Goal: Task Accomplishment & Management: Complete application form

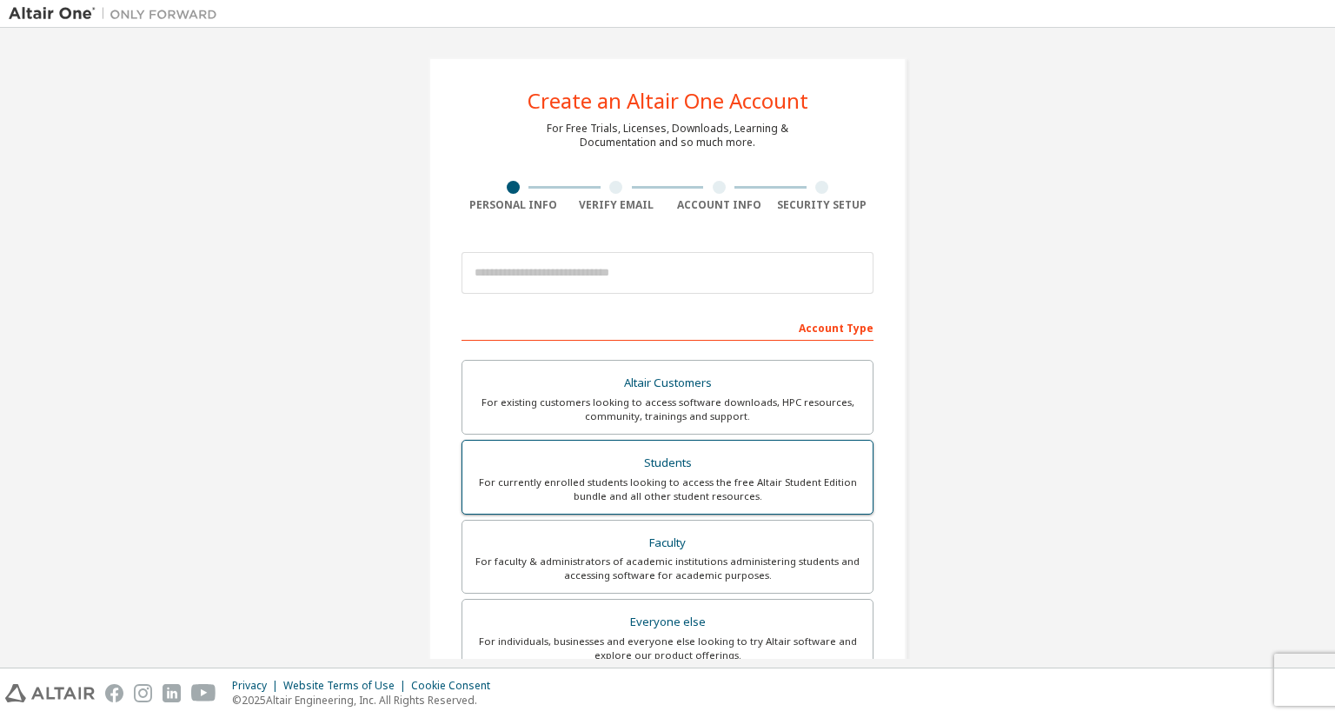
click at [728, 465] on div "Students" at bounding box center [667, 463] width 389 height 24
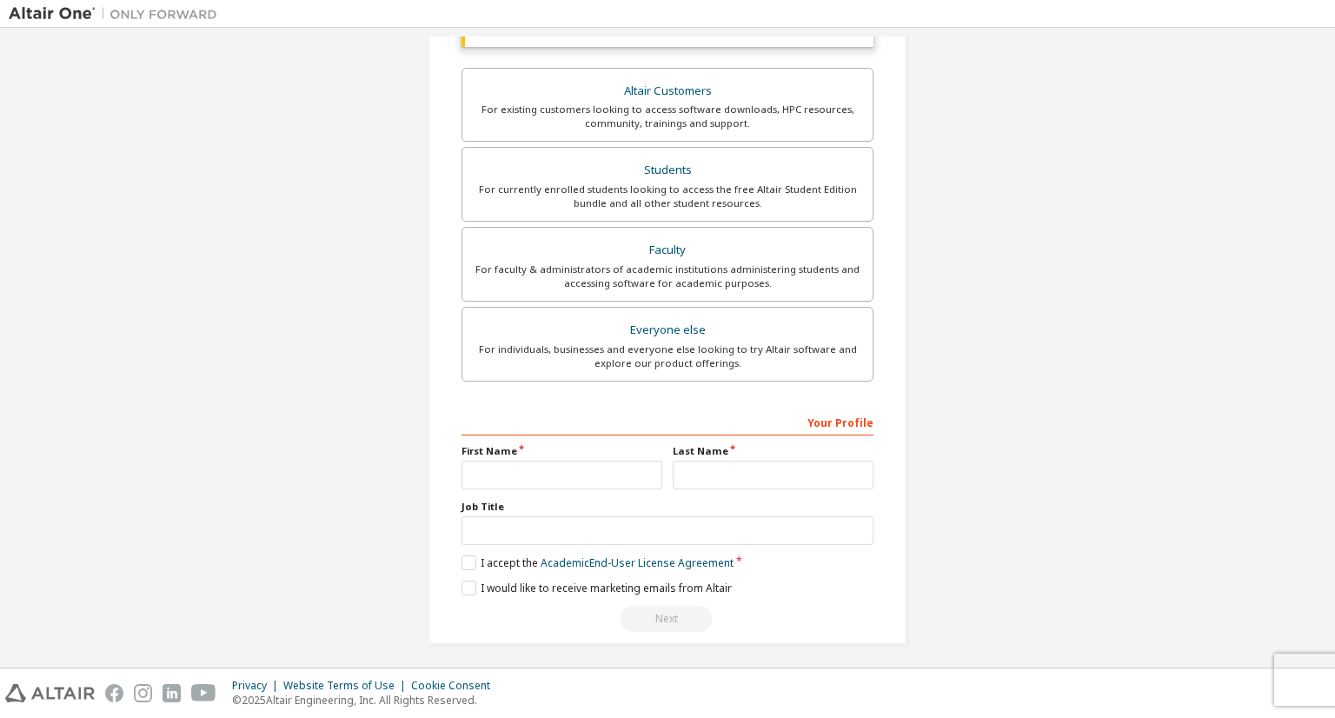
scroll to position [340, 0]
click at [614, 469] on input "text" at bounding box center [562, 472] width 201 height 29
type input "*********"
click at [758, 473] on input "text" at bounding box center [773, 472] width 201 height 29
type input "********"
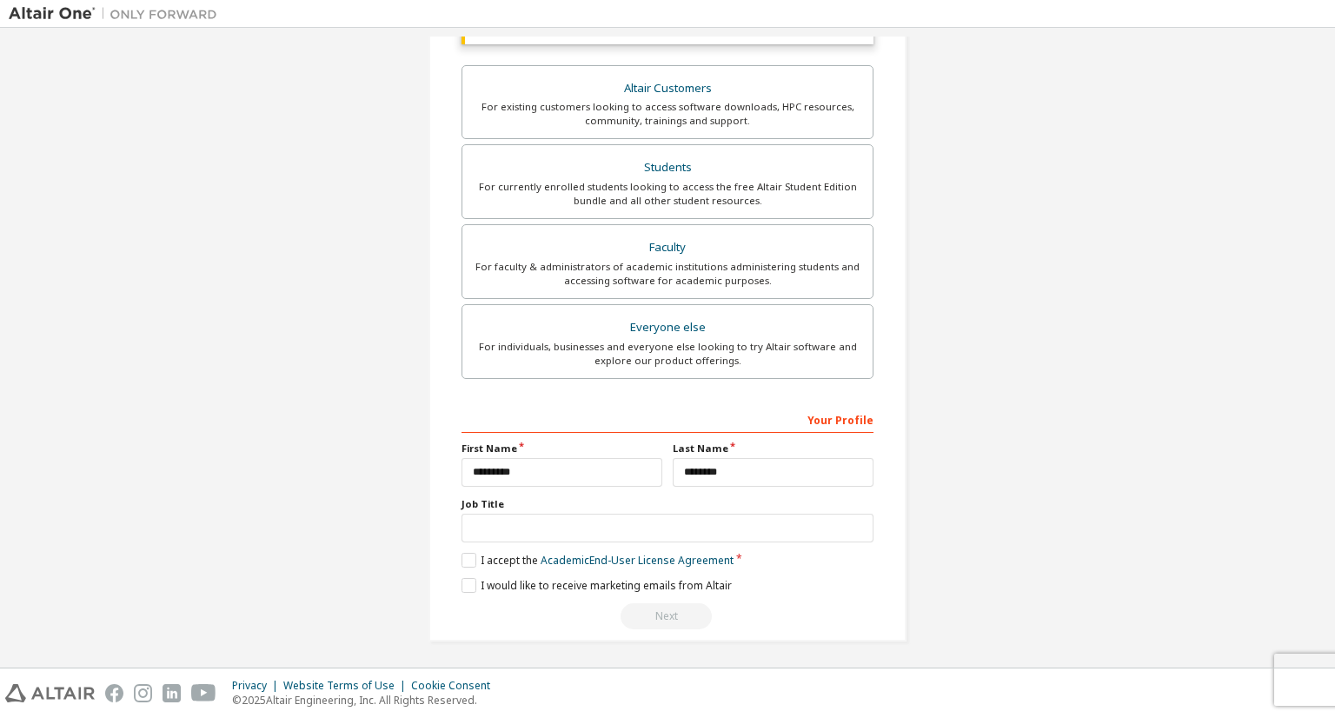
click at [476, 565] on div "Your Profile First Name ********* Last Name ******** Job Title Please provide S…" at bounding box center [668, 517] width 412 height 225
click at [468, 555] on label "I accept the Academic End-User License Agreement" at bounding box center [598, 560] width 272 height 15
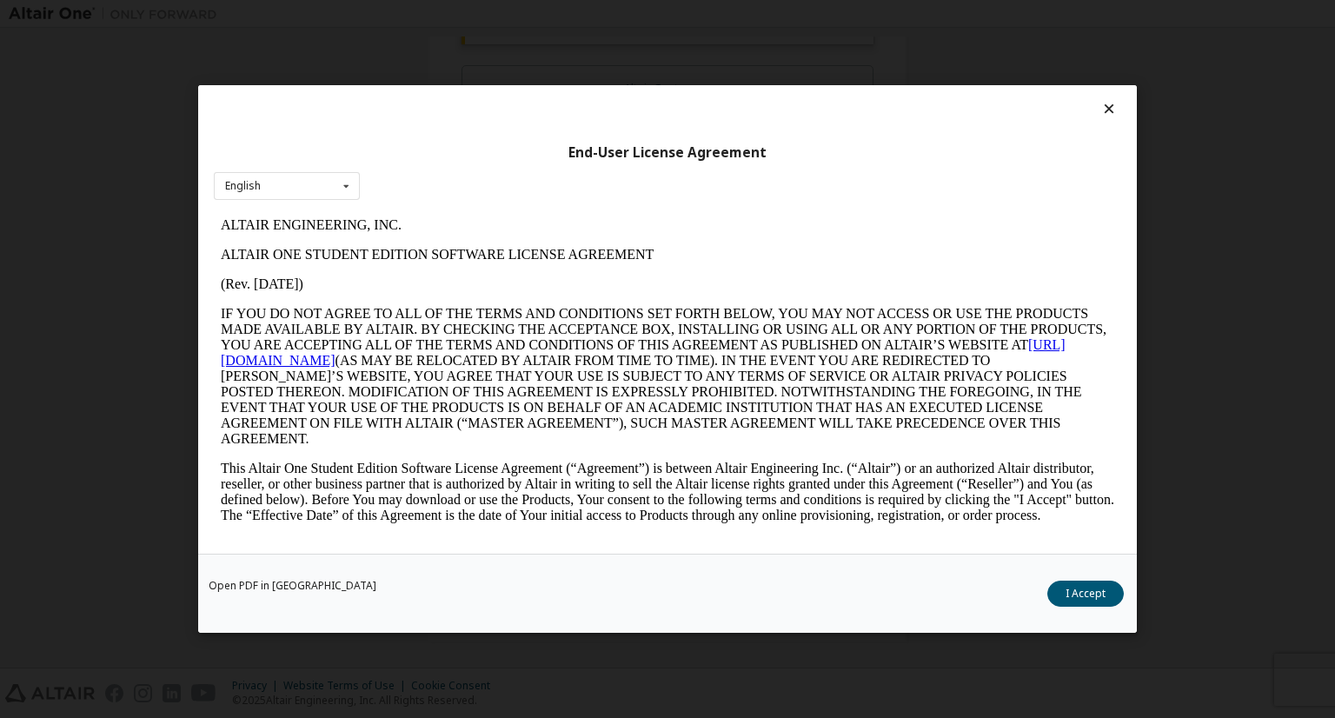
scroll to position [0, 0]
click at [1071, 598] on button "I Accept" at bounding box center [1085, 594] width 76 height 26
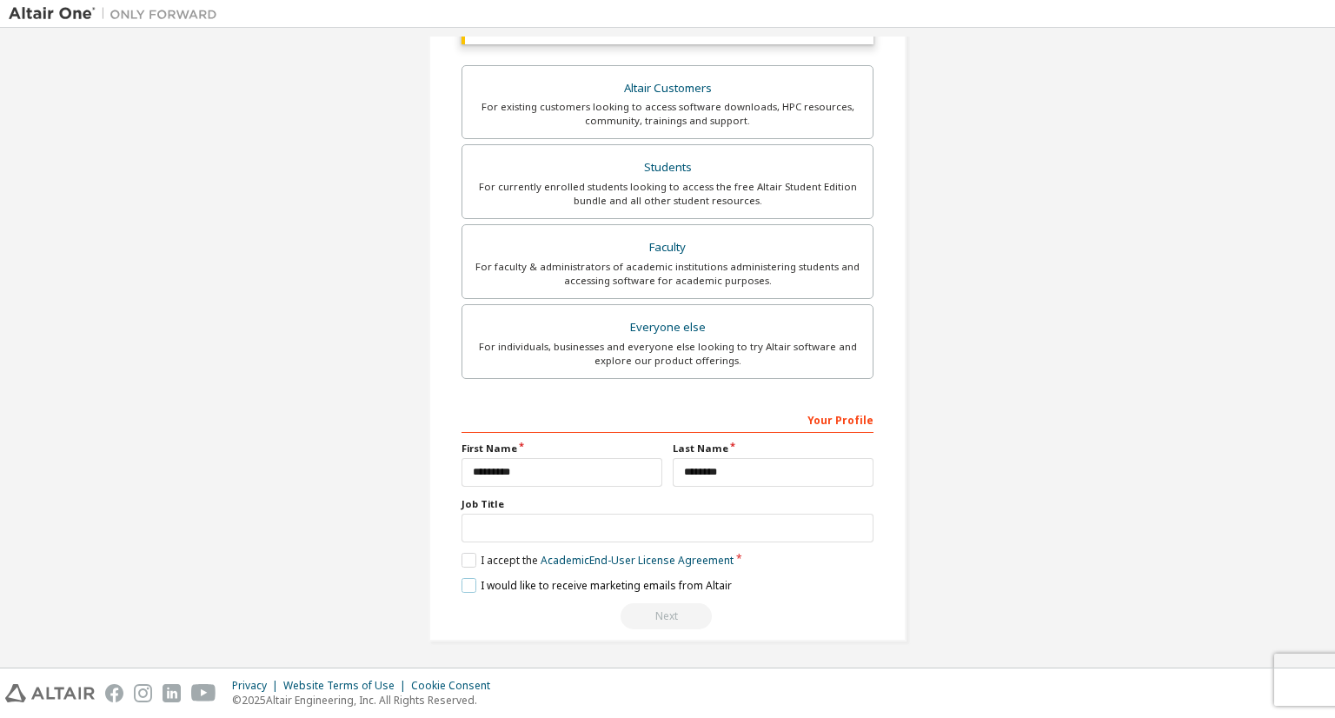
click at [471, 586] on label "I would like to receive marketing emails from Altair" at bounding box center [597, 585] width 270 height 15
click at [527, 586] on label "I would like to receive marketing emails from Altair" at bounding box center [597, 585] width 270 height 15
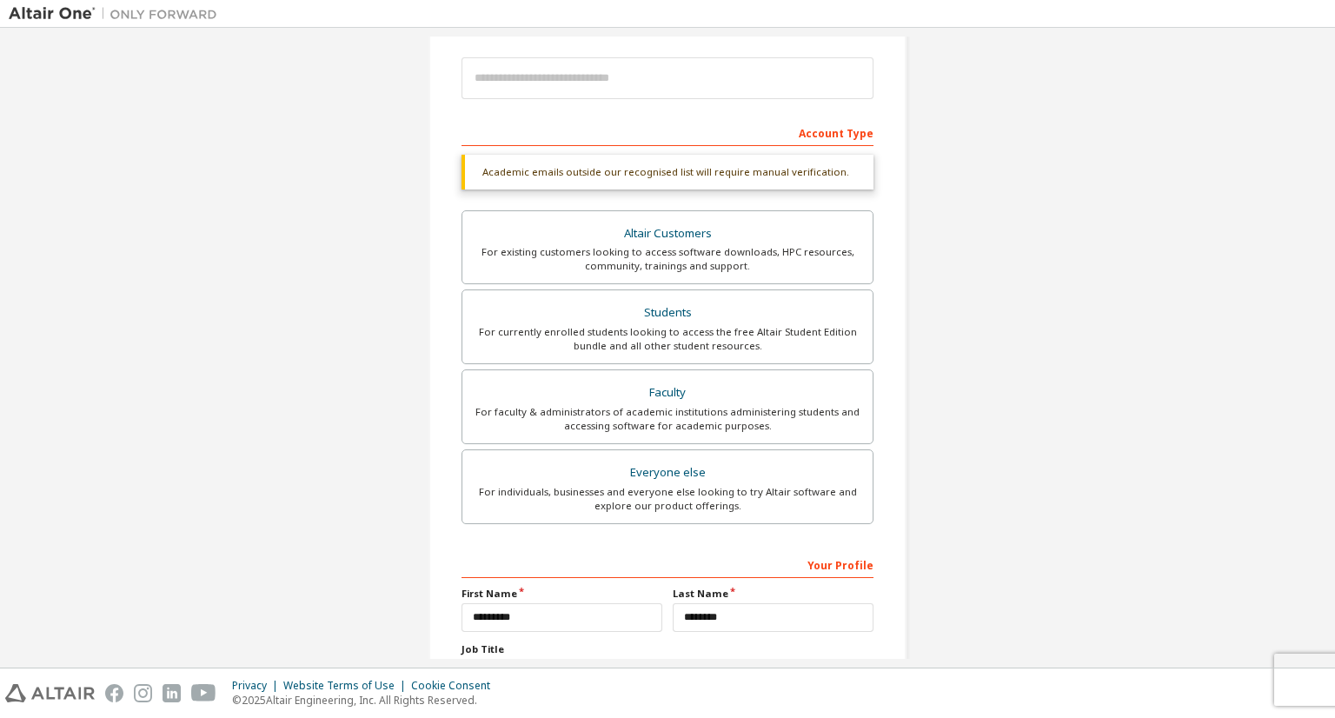
scroll to position [173, 0]
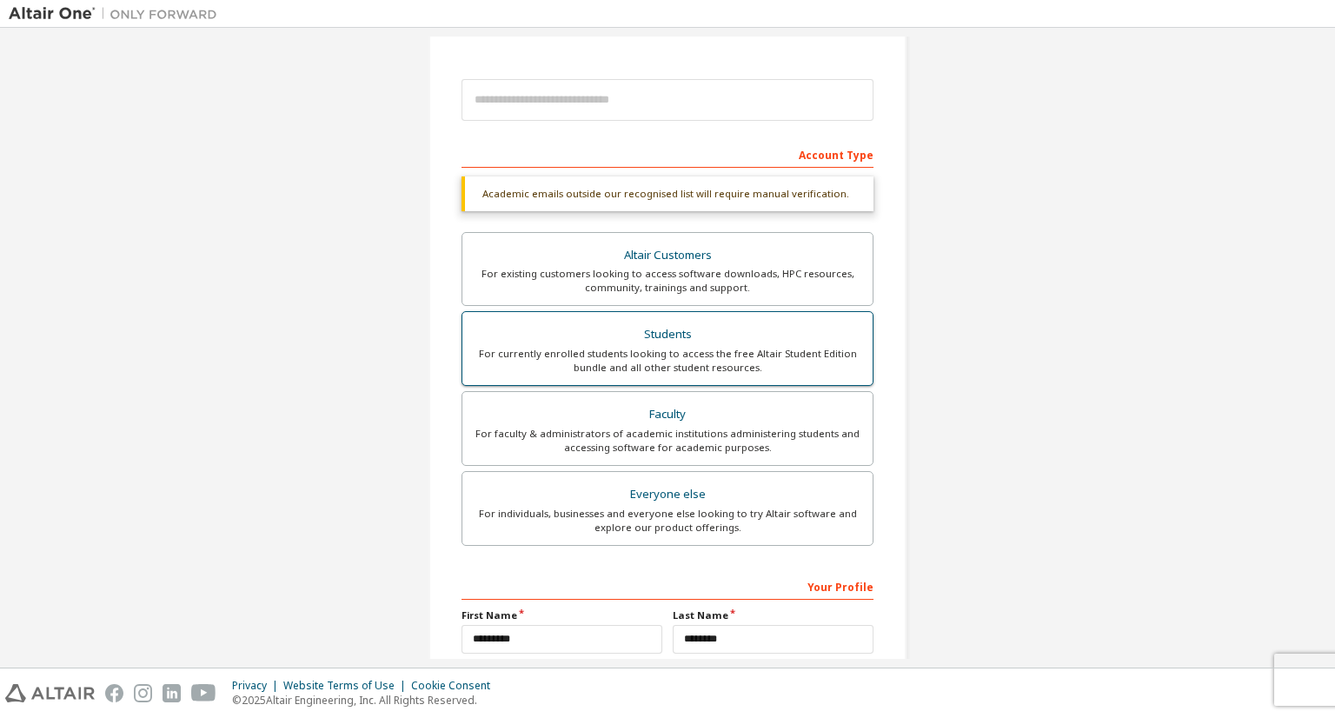
click at [668, 359] on div "For currently enrolled students looking to access the free Altair Student Editi…" at bounding box center [667, 361] width 389 height 28
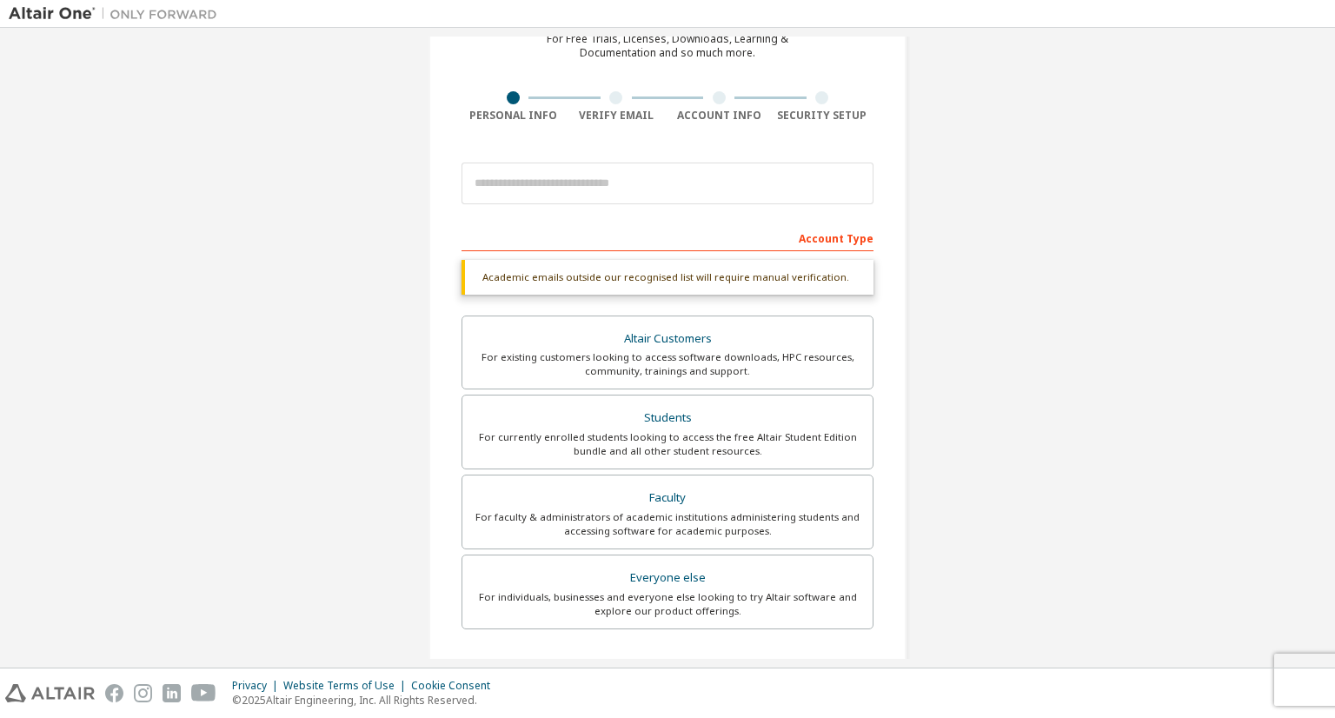
click at [664, 283] on div "Academic emails outside our recognised list will require manual verification." at bounding box center [668, 277] width 412 height 35
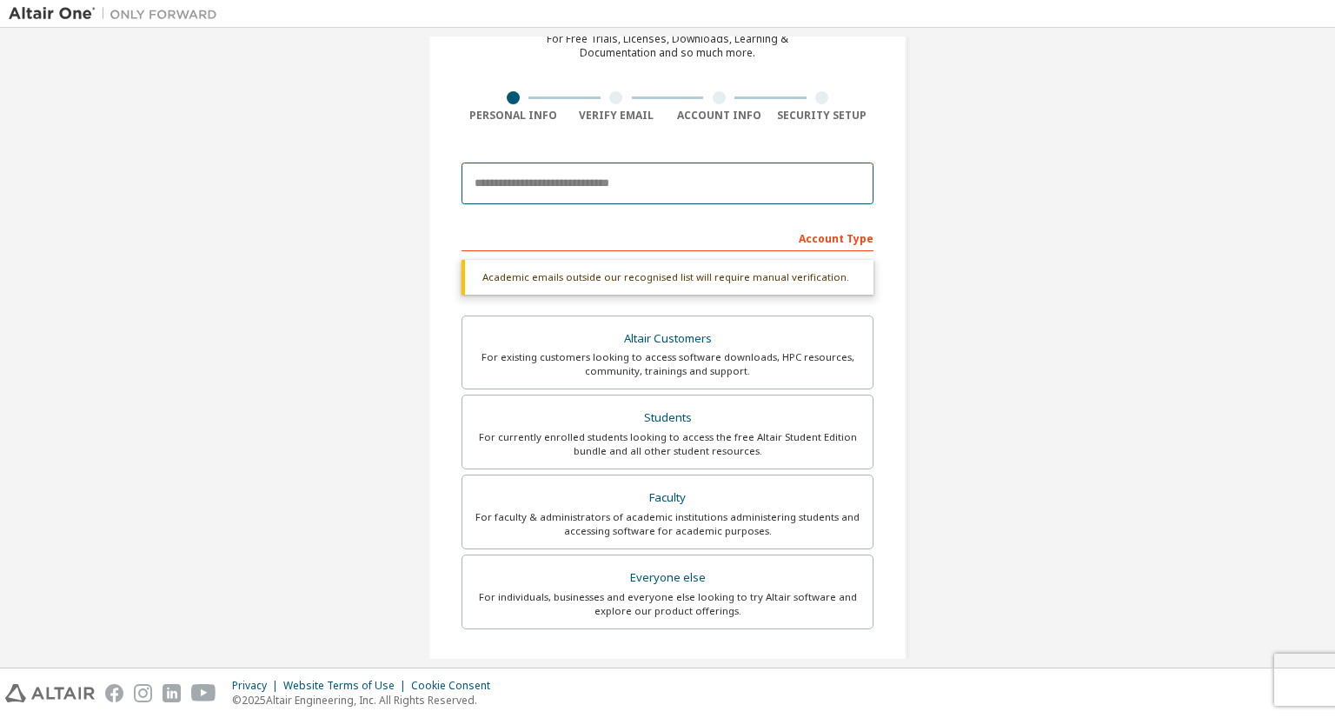
click at [604, 183] on input "email" at bounding box center [668, 184] width 412 height 42
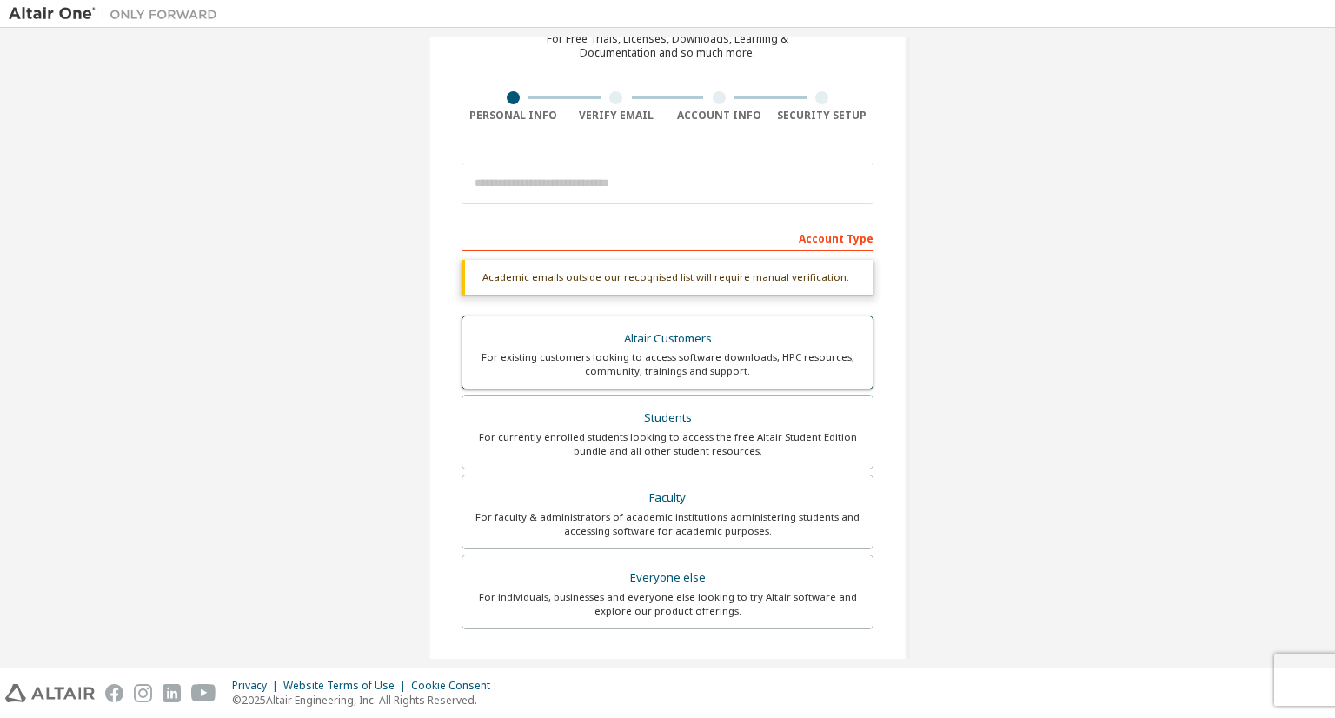
click at [657, 351] on div "For existing customers looking to access software downloads, HPC resources, com…" at bounding box center [667, 364] width 389 height 28
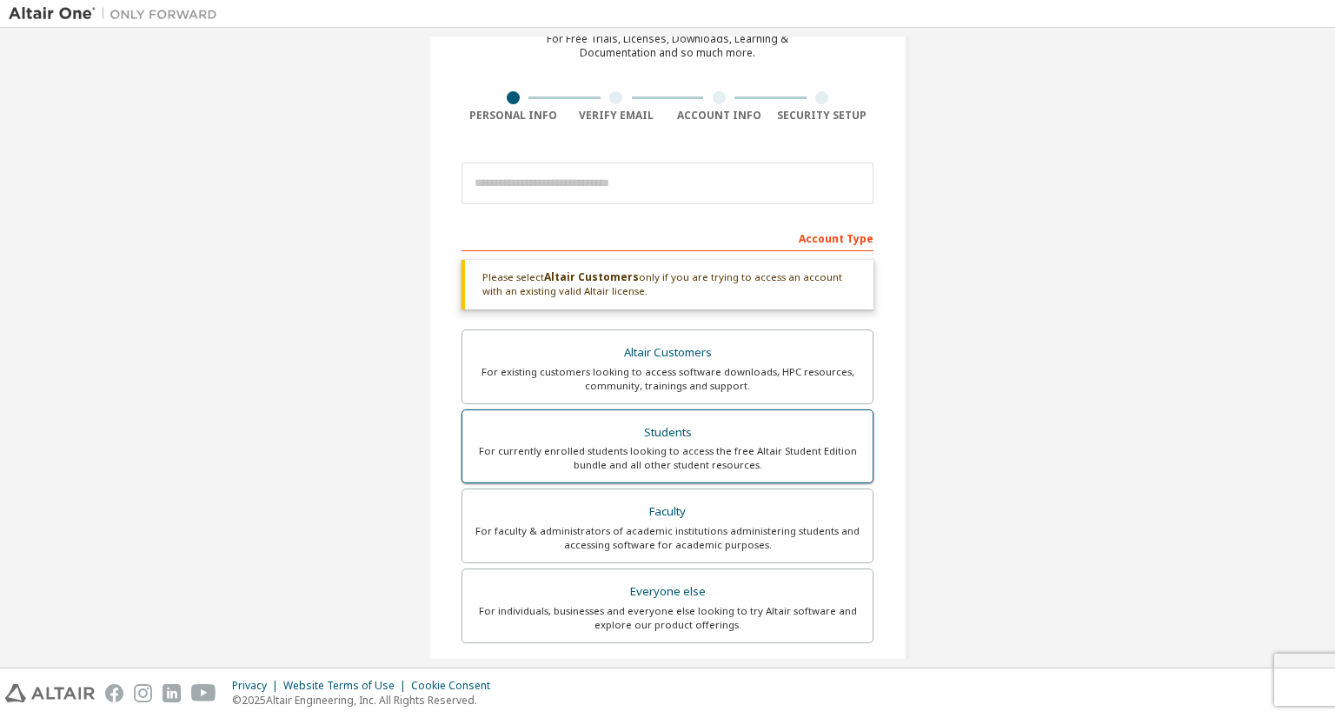
click at [702, 445] on div "For currently enrolled students looking to access the free Altair Student Editi…" at bounding box center [667, 458] width 389 height 28
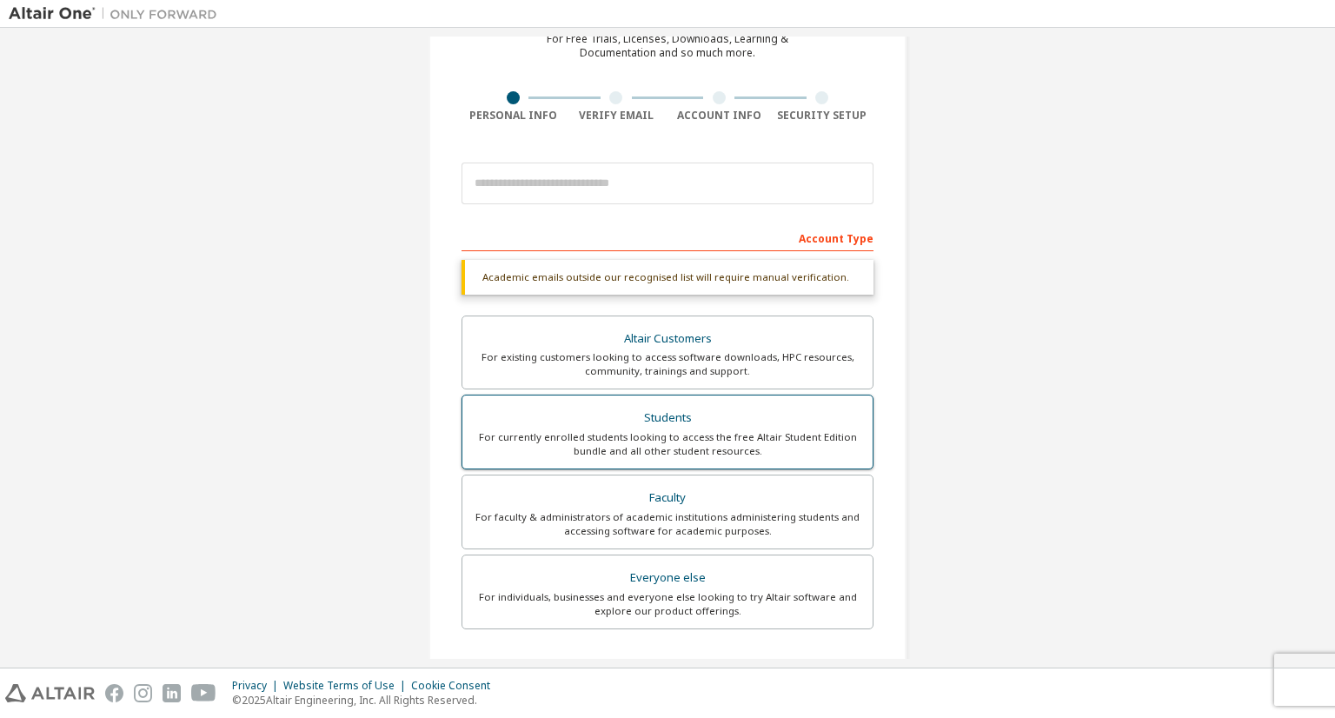
scroll to position [340, 0]
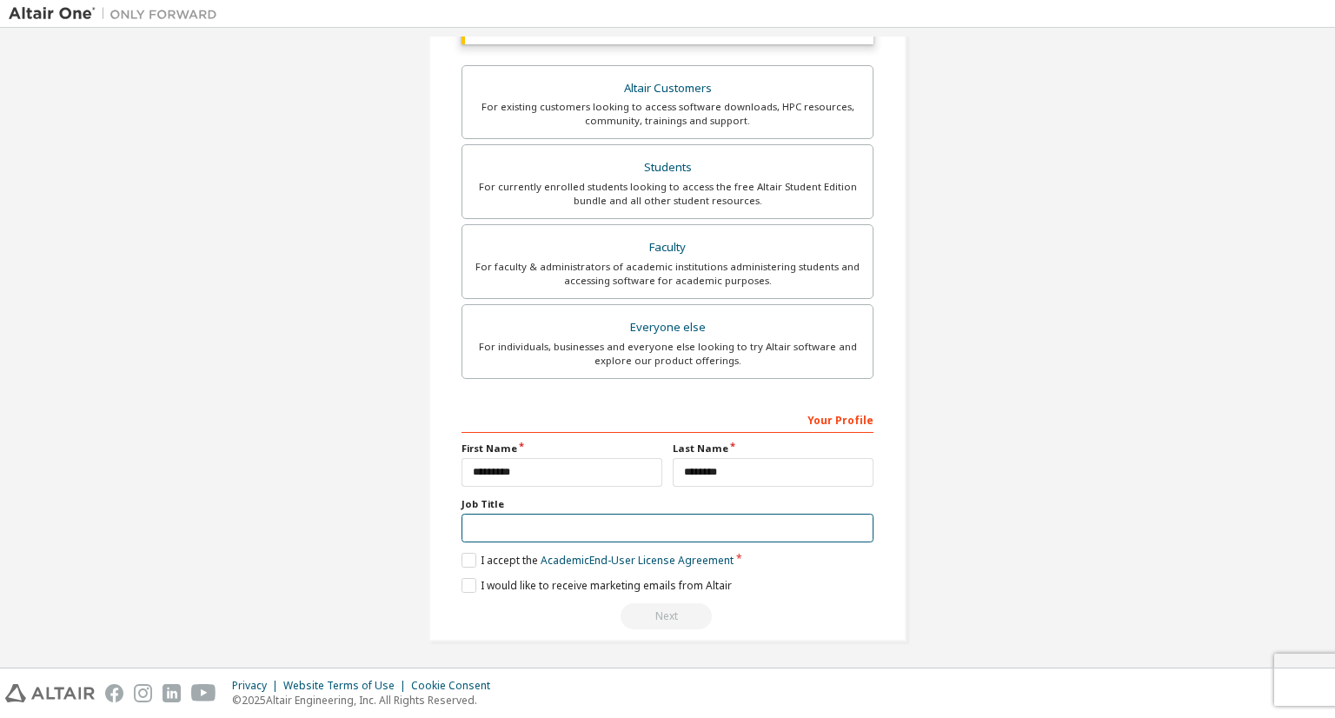
click at [577, 534] on input "text" at bounding box center [668, 528] width 412 height 29
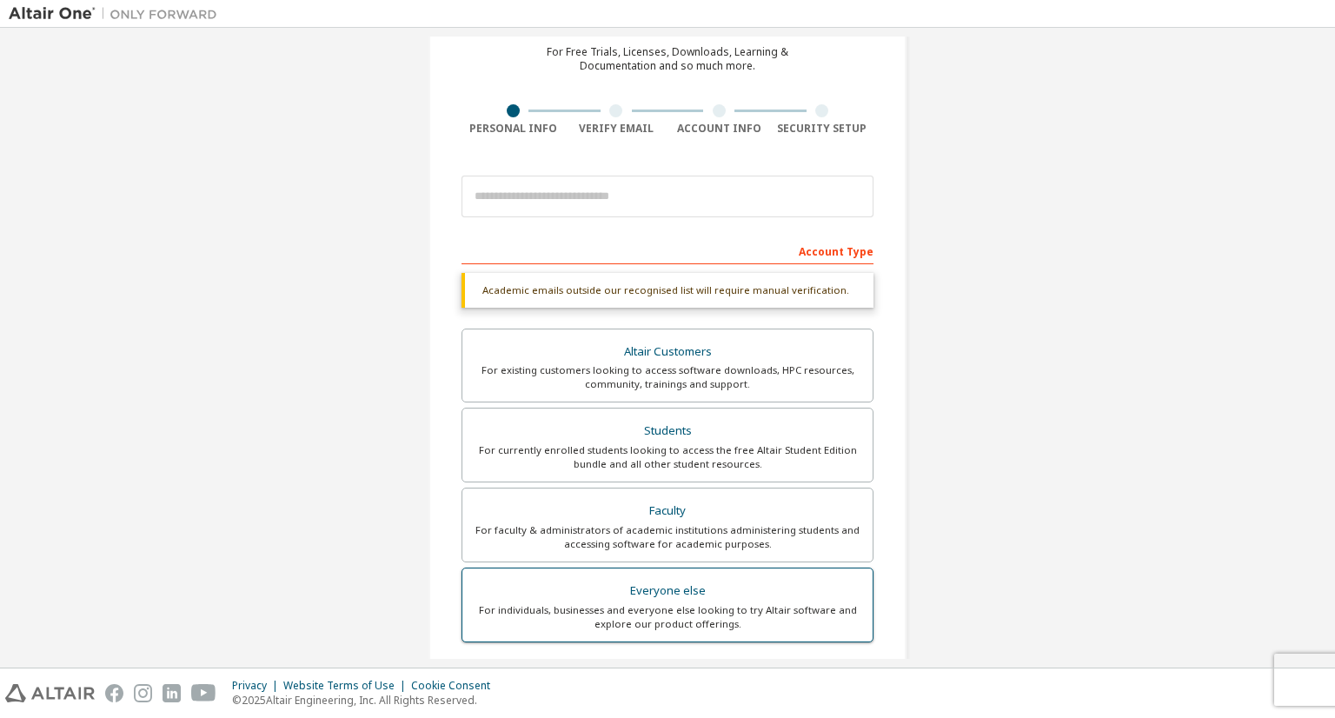
scroll to position [6, 0]
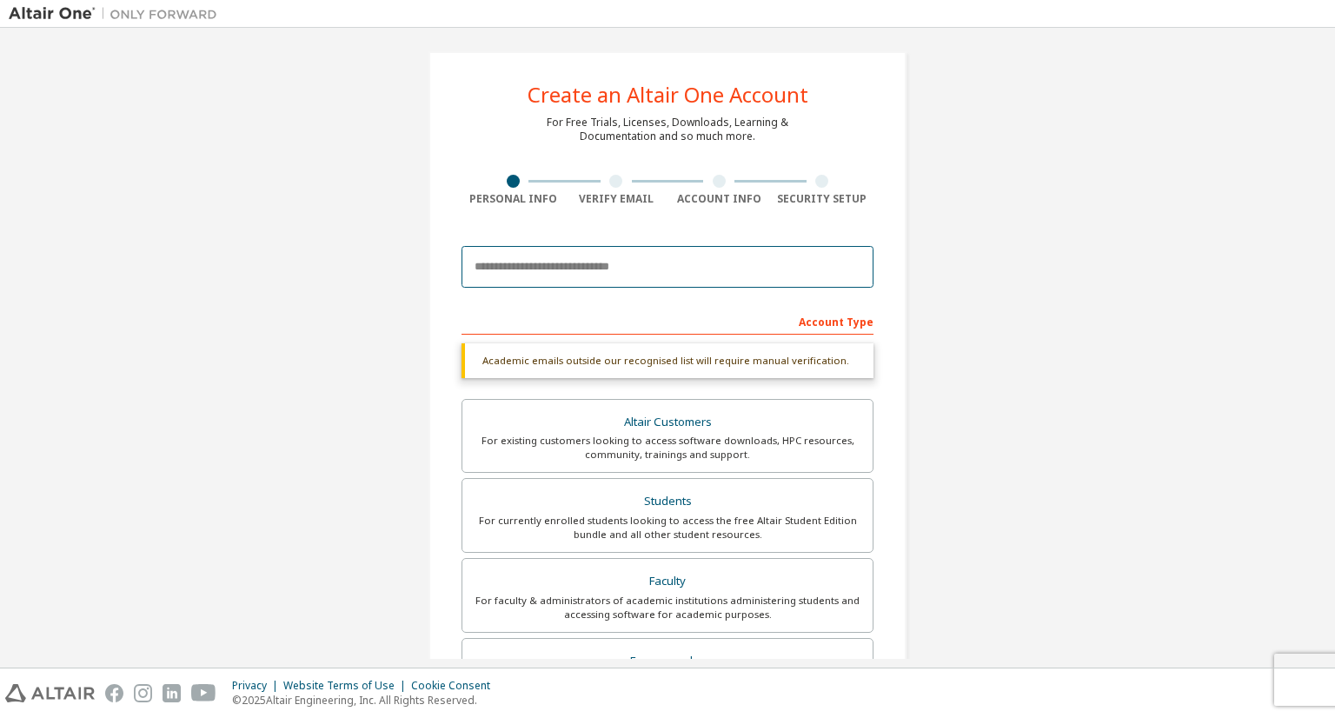
click at [560, 272] on input "email" at bounding box center [668, 267] width 412 height 42
type input "*"
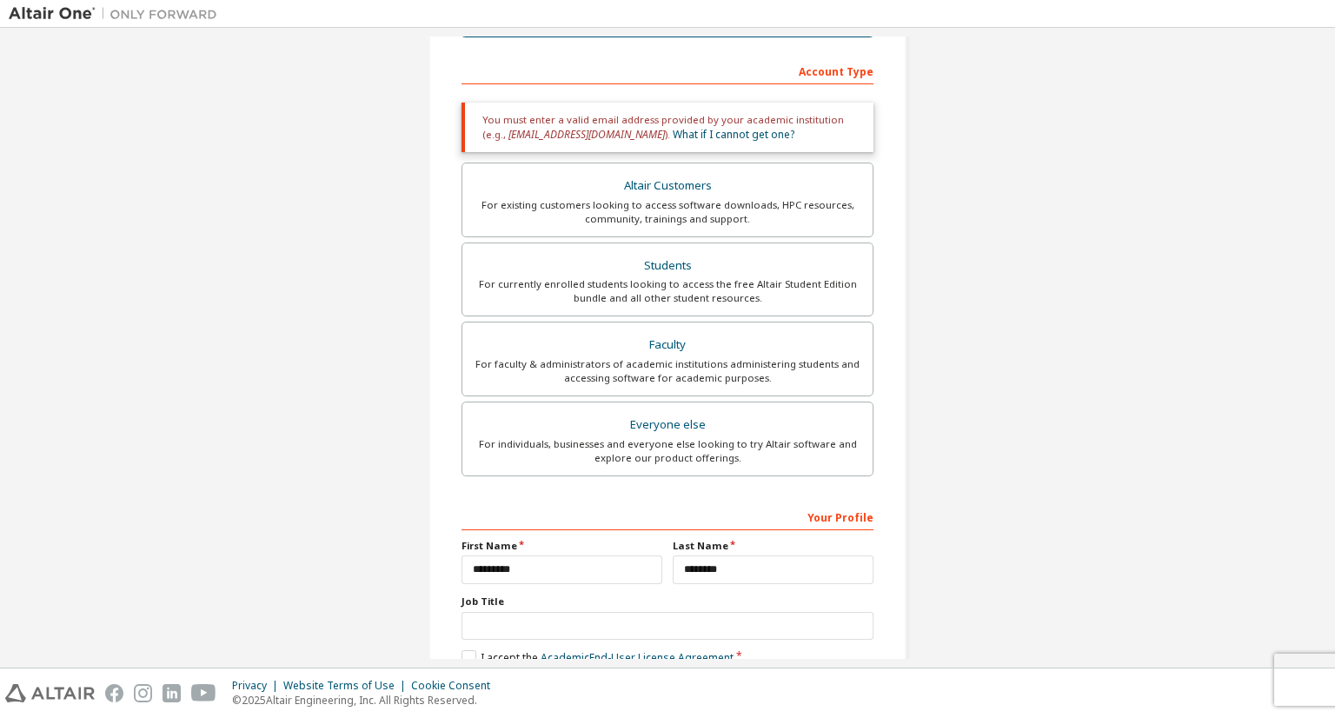
scroll to position [340, 0]
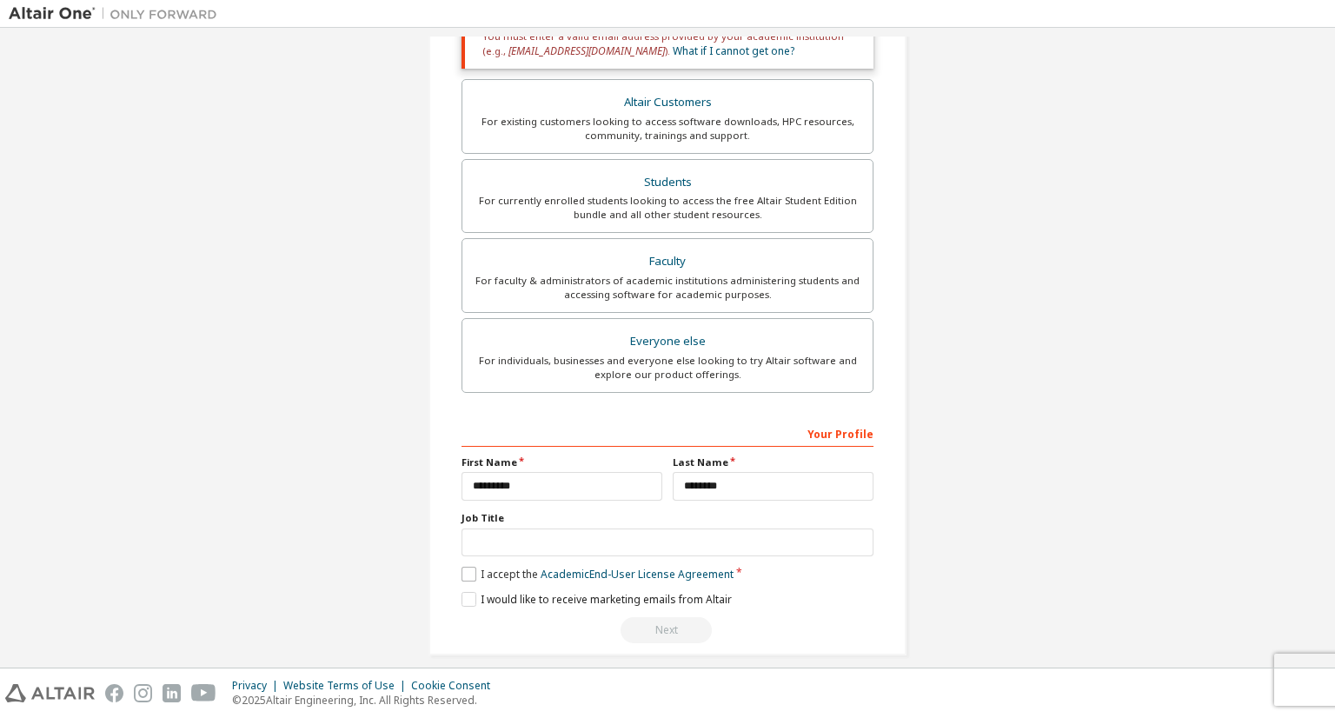
type input "**********"
click at [477, 575] on label "I accept the Academic End-User License Agreement" at bounding box center [598, 574] width 272 height 15
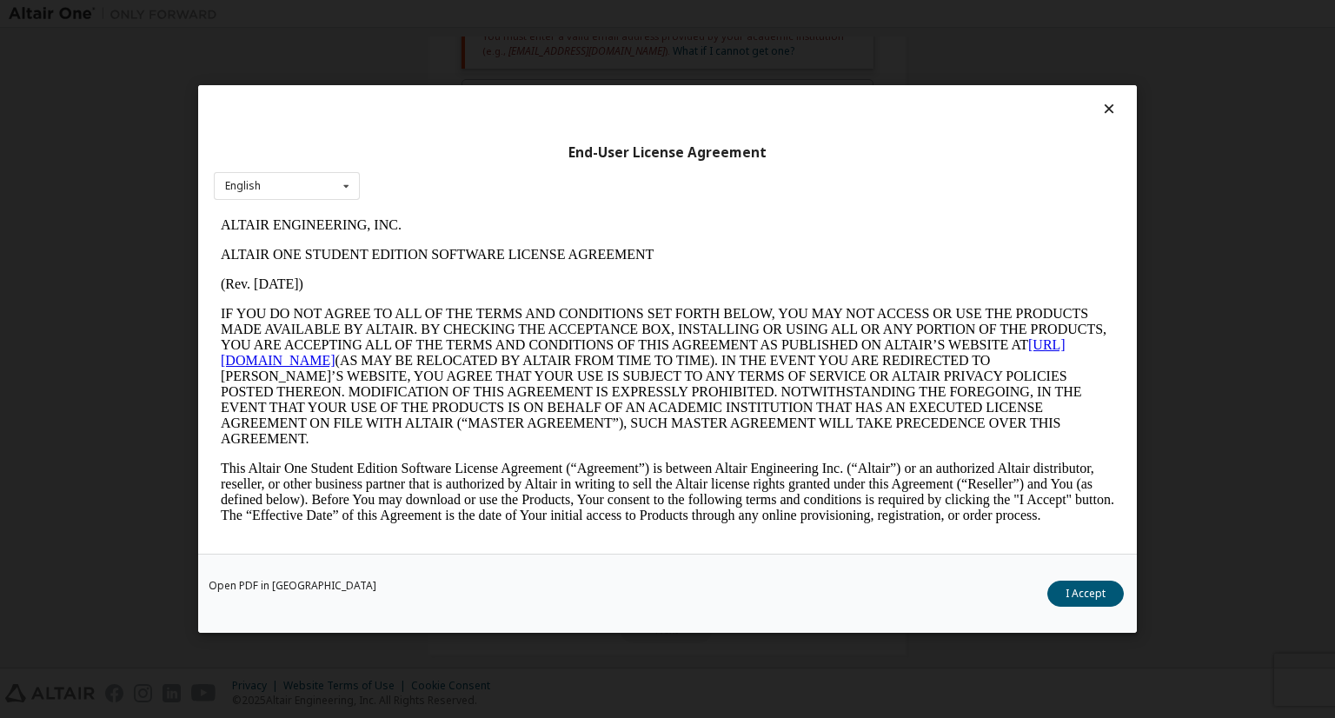
scroll to position [0, 0]
click at [1056, 593] on button "I Accept" at bounding box center [1085, 594] width 76 height 26
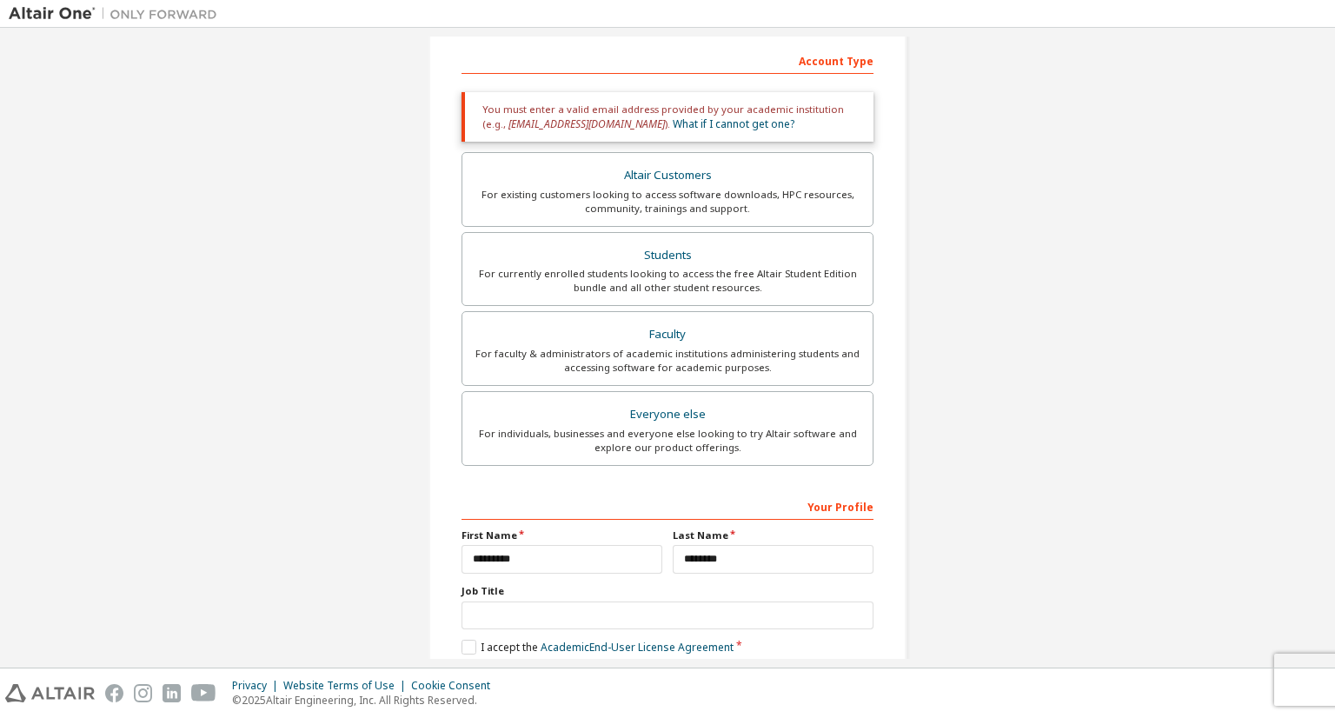
scroll to position [355, 0]
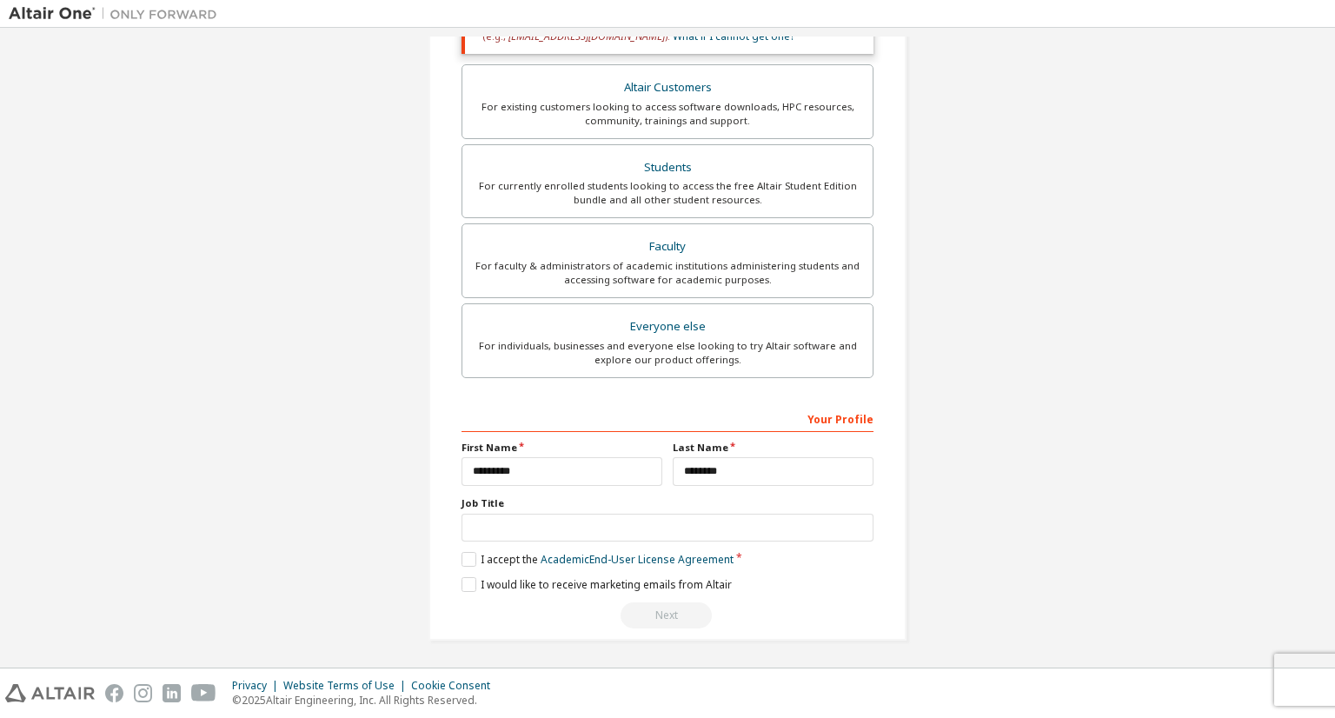
click at [691, 619] on div "Next" at bounding box center [668, 615] width 412 height 26
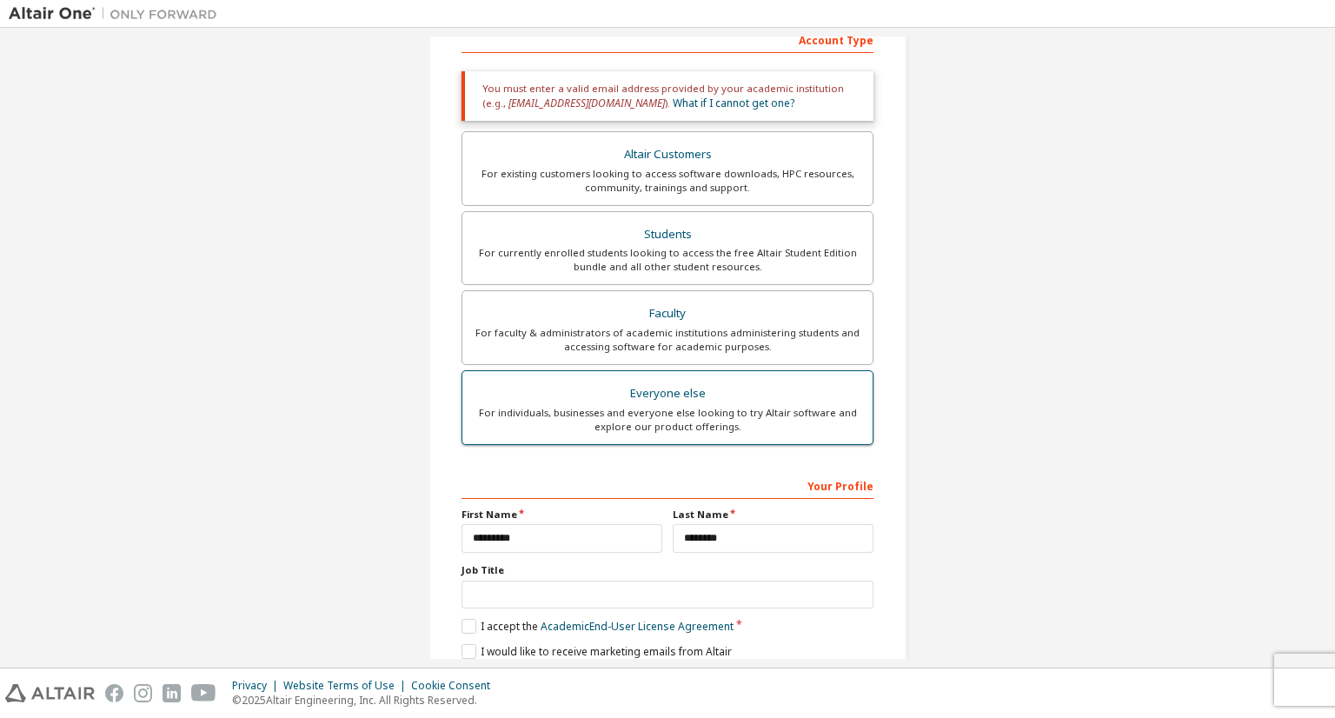
scroll to position [188, 0]
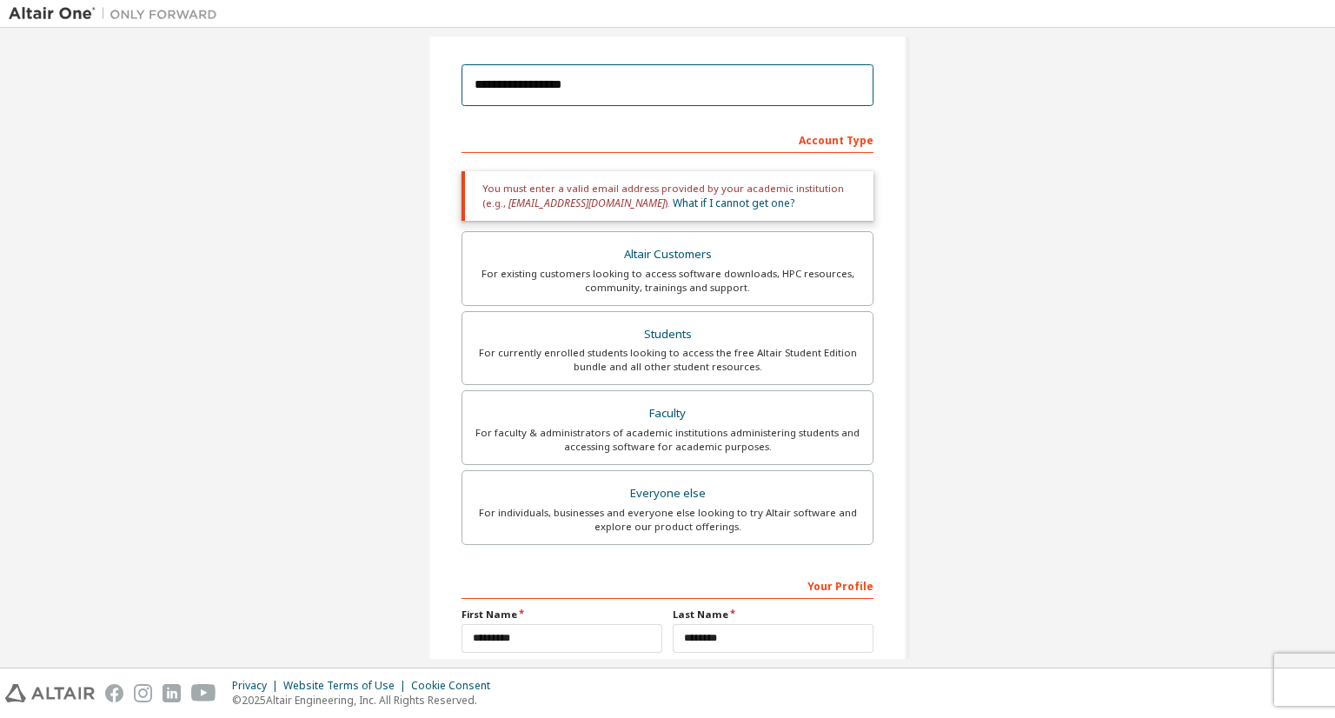
click at [659, 85] on input "**********" at bounding box center [668, 85] width 412 height 42
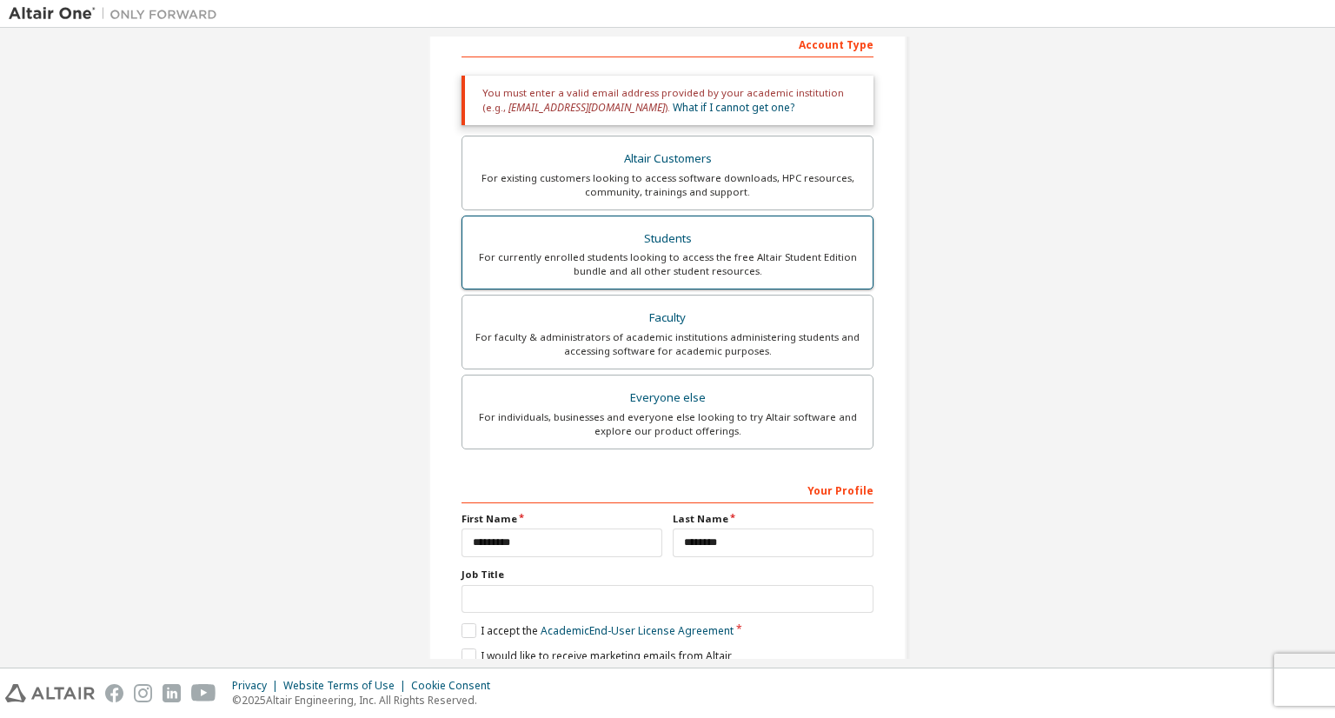
scroll to position [355, 0]
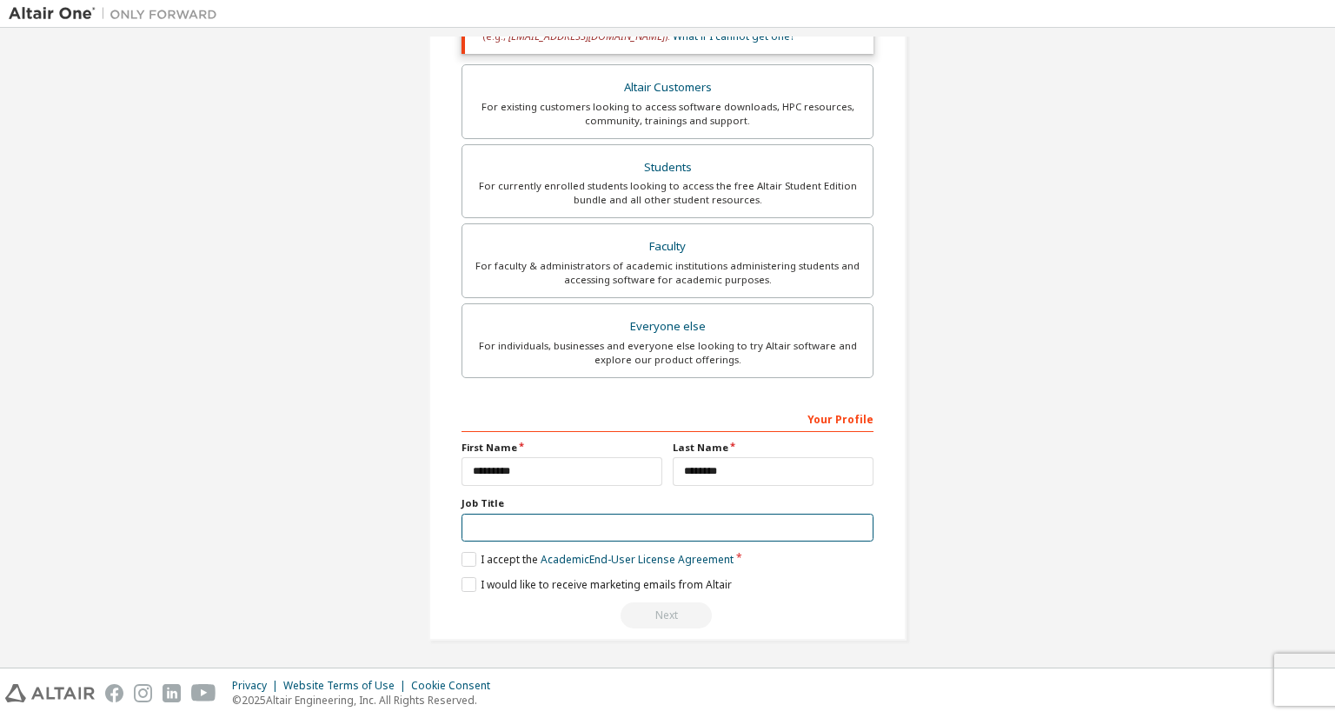
click at [683, 528] on input "text" at bounding box center [668, 528] width 412 height 29
type input "***"
click at [800, 560] on div "I accept the Academic End-User License Agreement" at bounding box center [668, 559] width 412 height 15
click at [684, 617] on div "Next" at bounding box center [668, 615] width 412 height 26
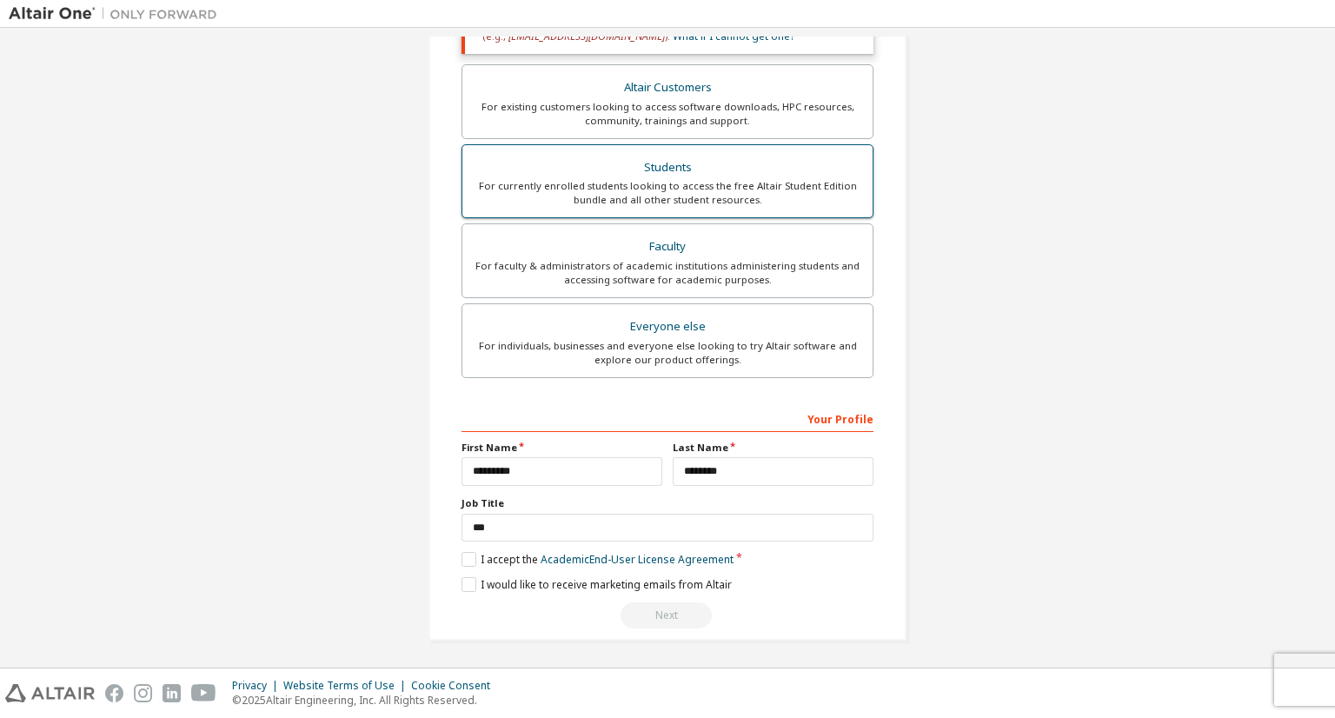
click at [687, 156] on div "Students" at bounding box center [667, 168] width 389 height 24
click at [748, 200] on div "For currently enrolled students looking to access the free Altair Student Editi…" at bounding box center [667, 193] width 389 height 28
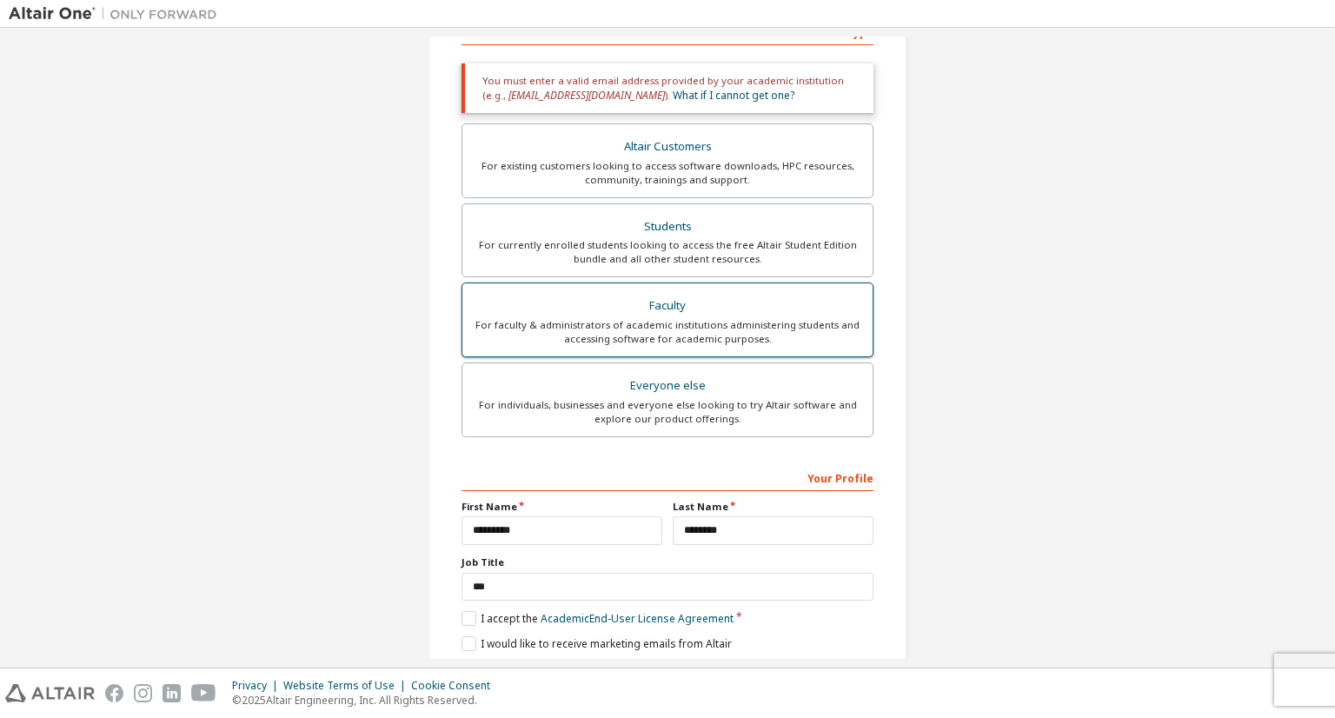
scroll to position [271, 0]
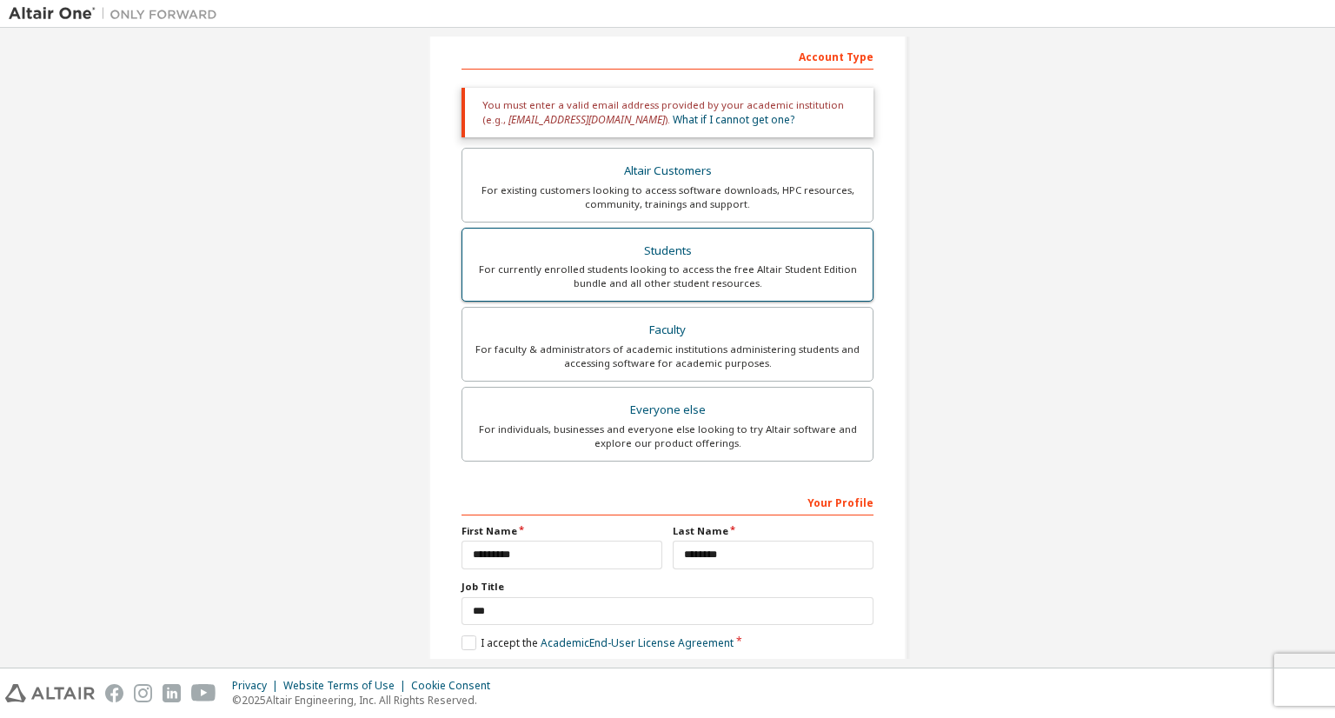
click at [787, 269] on div "For currently enrolled students looking to access the free Altair Student Editi…" at bounding box center [667, 276] width 389 height 28
click at [784, 125] on div "You must enter a valid email address provided by your academic institution (e.g…" at bounding box center [668, 113] width 412 height 50
click at [826, 61] on div "Account Type" at bounding box center [668, 56] width 412 height 28
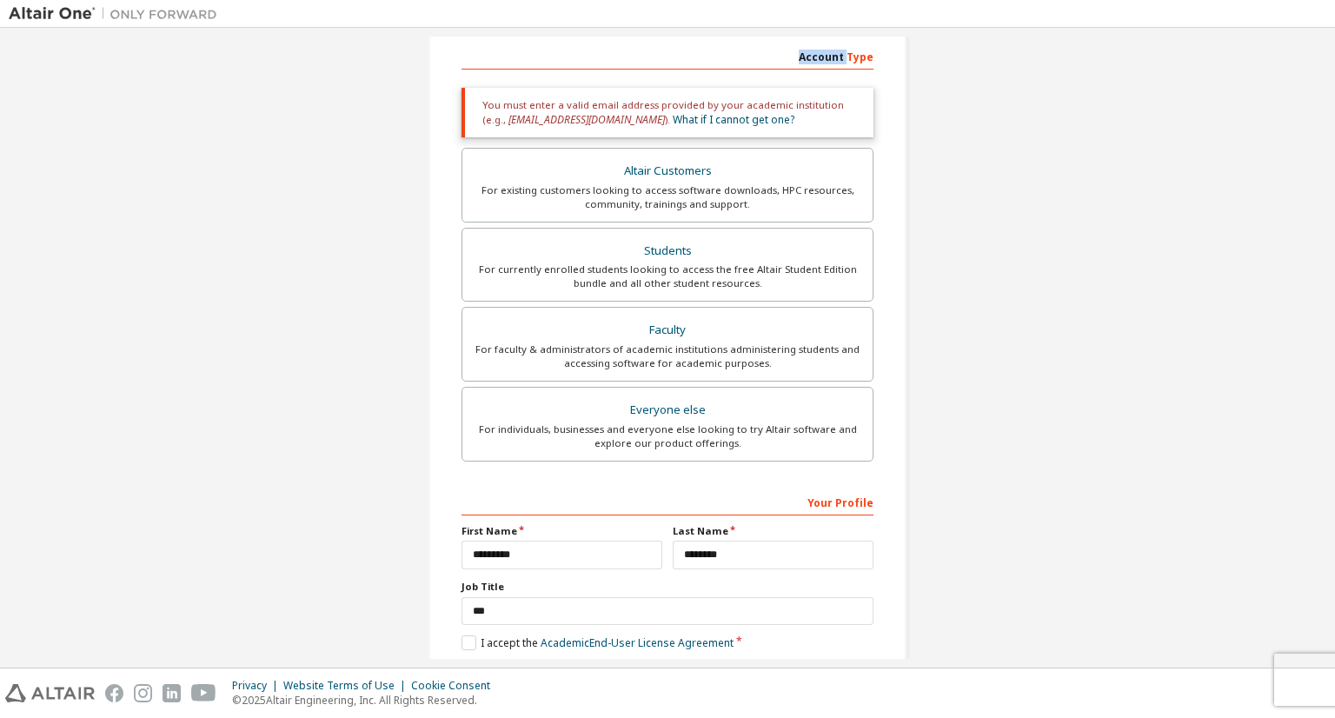
click at [826, 61] on div "Account Type" at bounding box center [668, 56] width 412 height 28
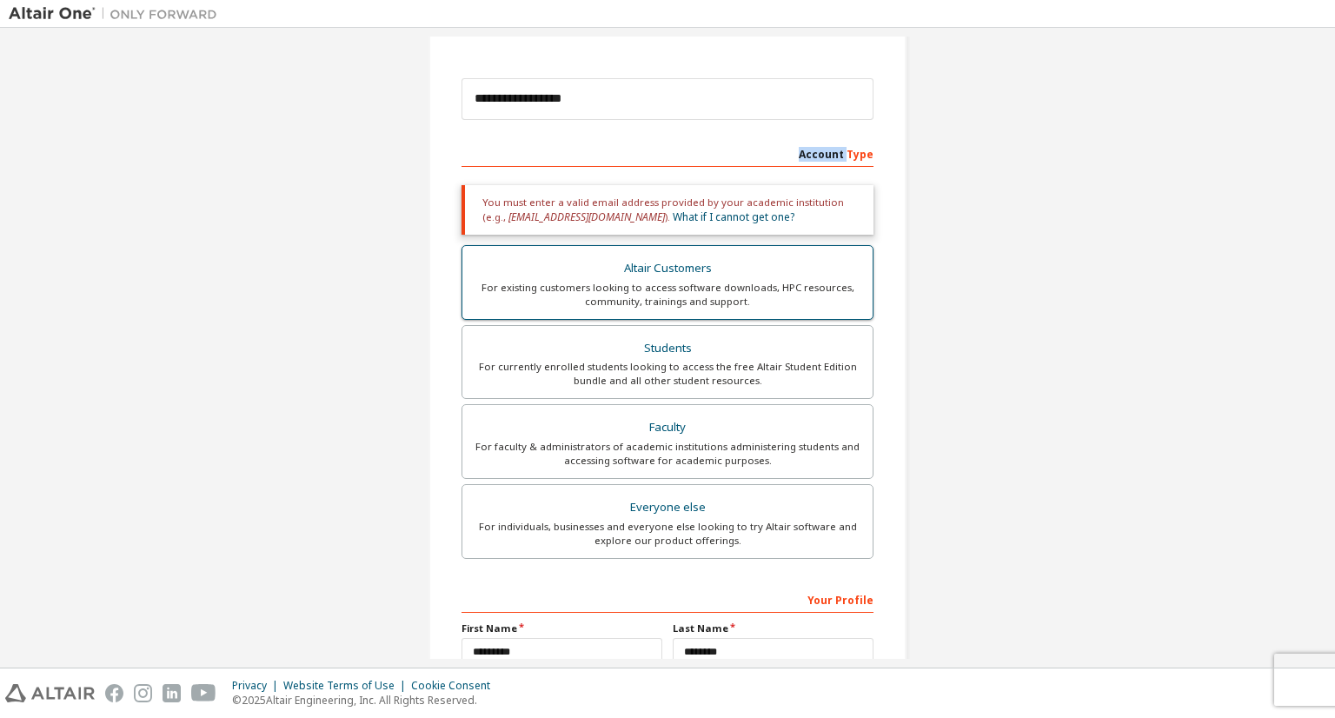
scroll to position [104, 0]
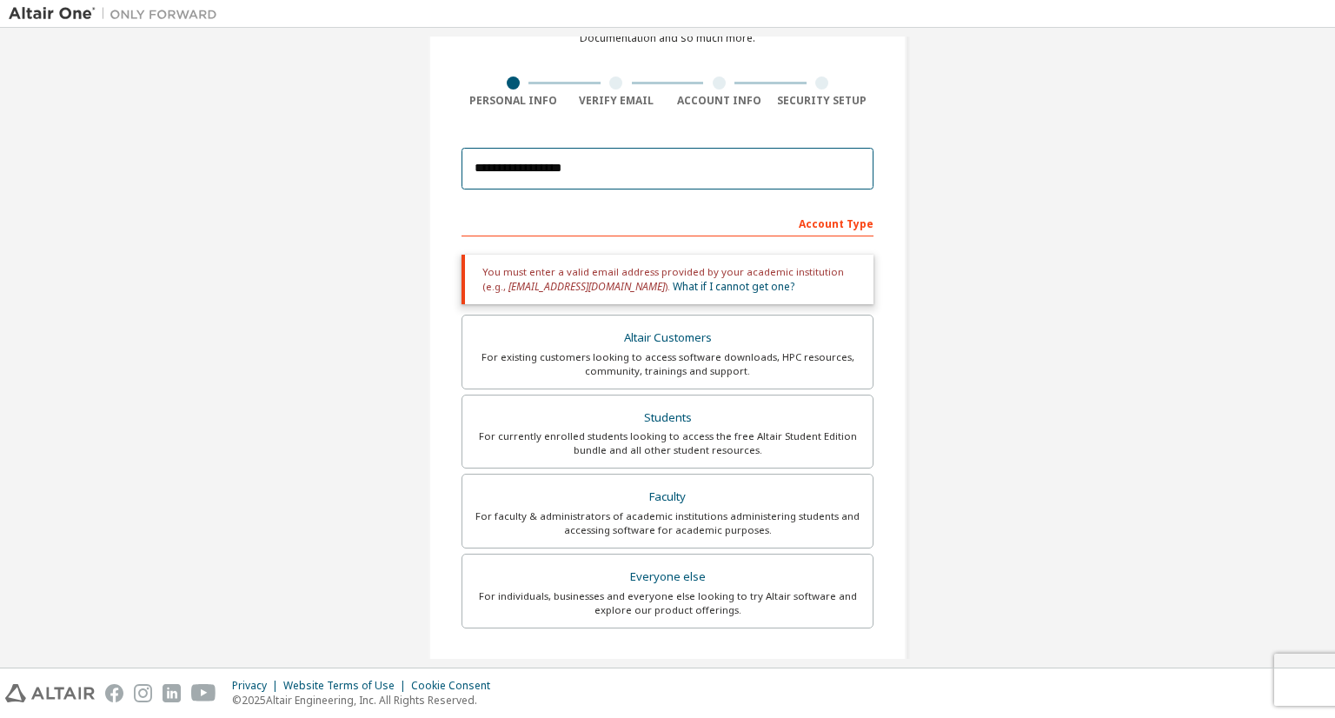
drag, startPoint x: 729, startPoint y: 176, endPoint x: 446, endPoint y: 179, distance: 283.4
click at [462, 179] on input "**********" at bounding box center [668, 169] width 412 height 42
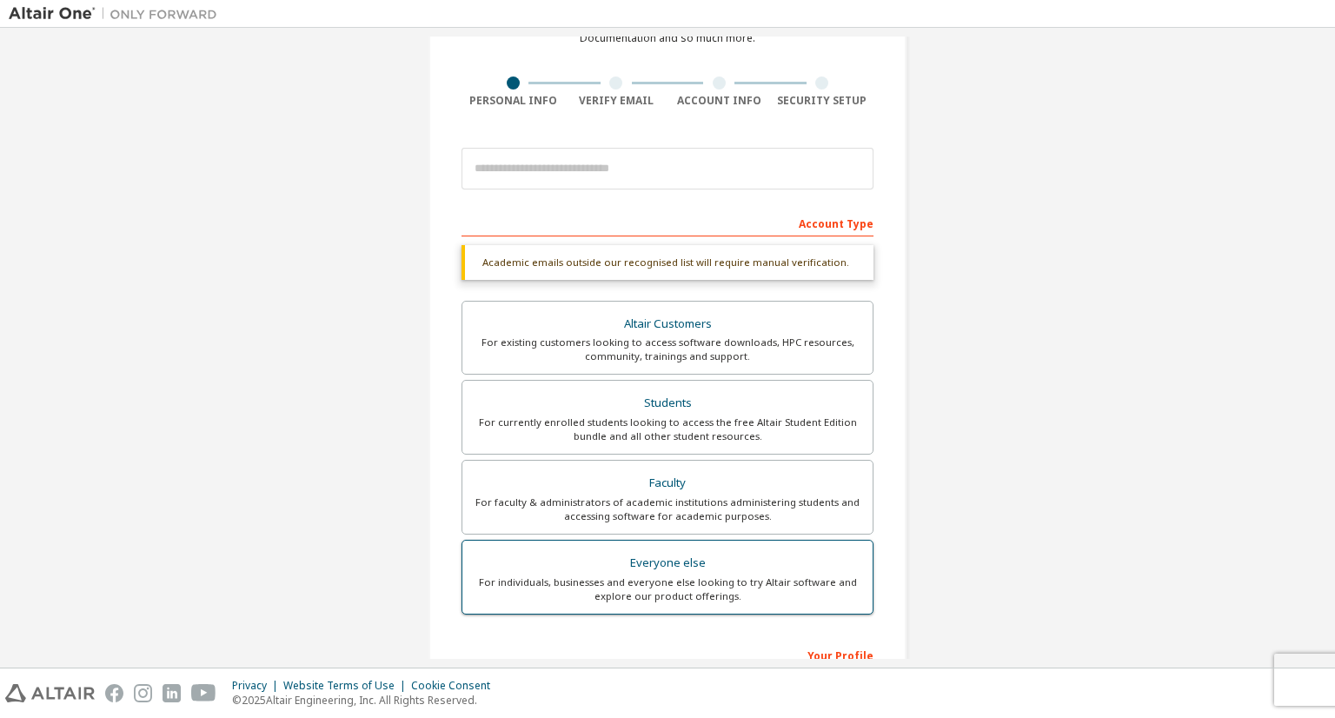
click at [694, 576] on div "For individuals, businesses and everyone else looking to try Altair software an…" at bounding box center [667, 589] width 389 height 28
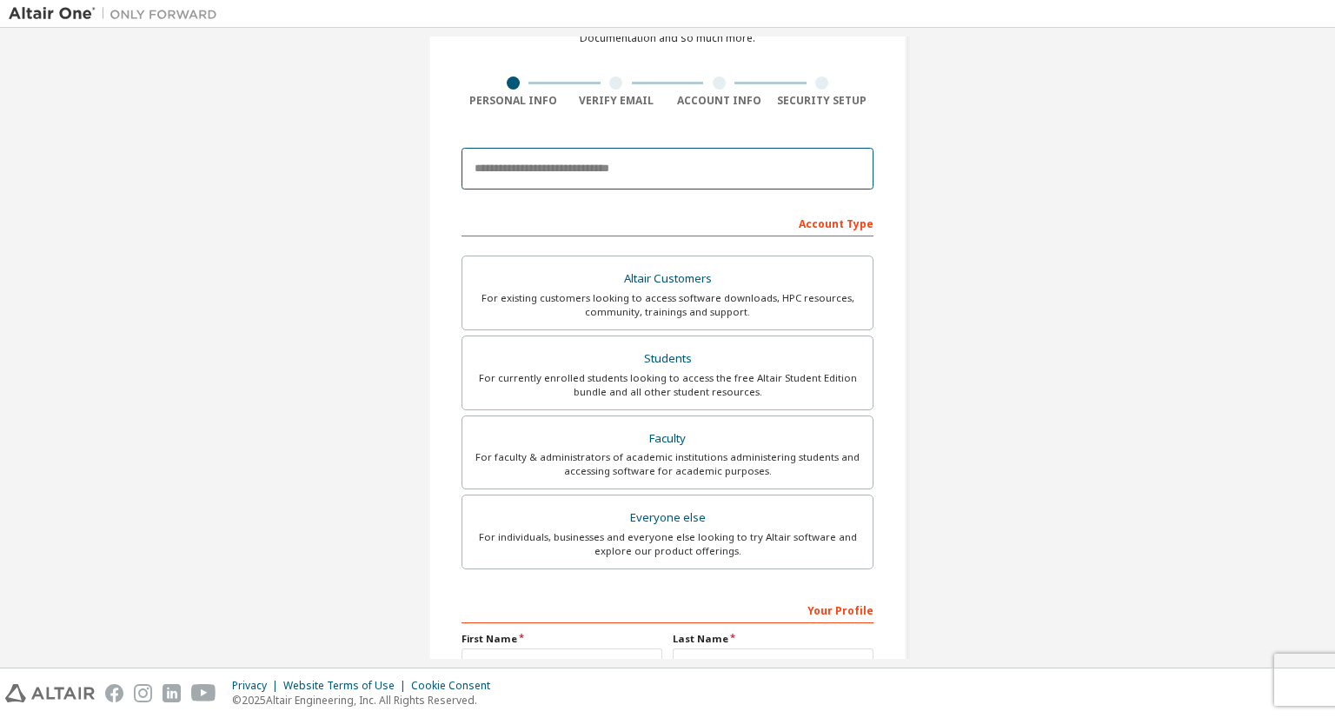
click at [605, 176] on input "email" at bounding box center [668, 169] width 412 height 42
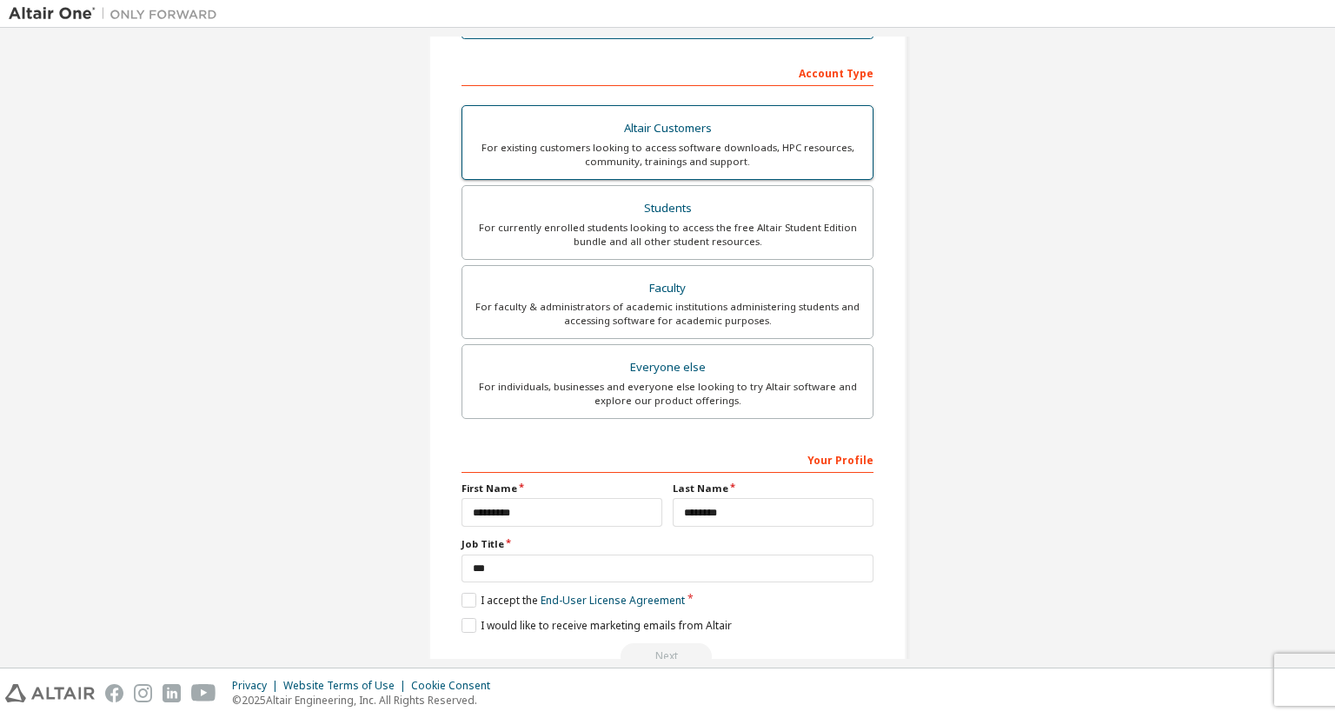
scroll to position [295, 0]
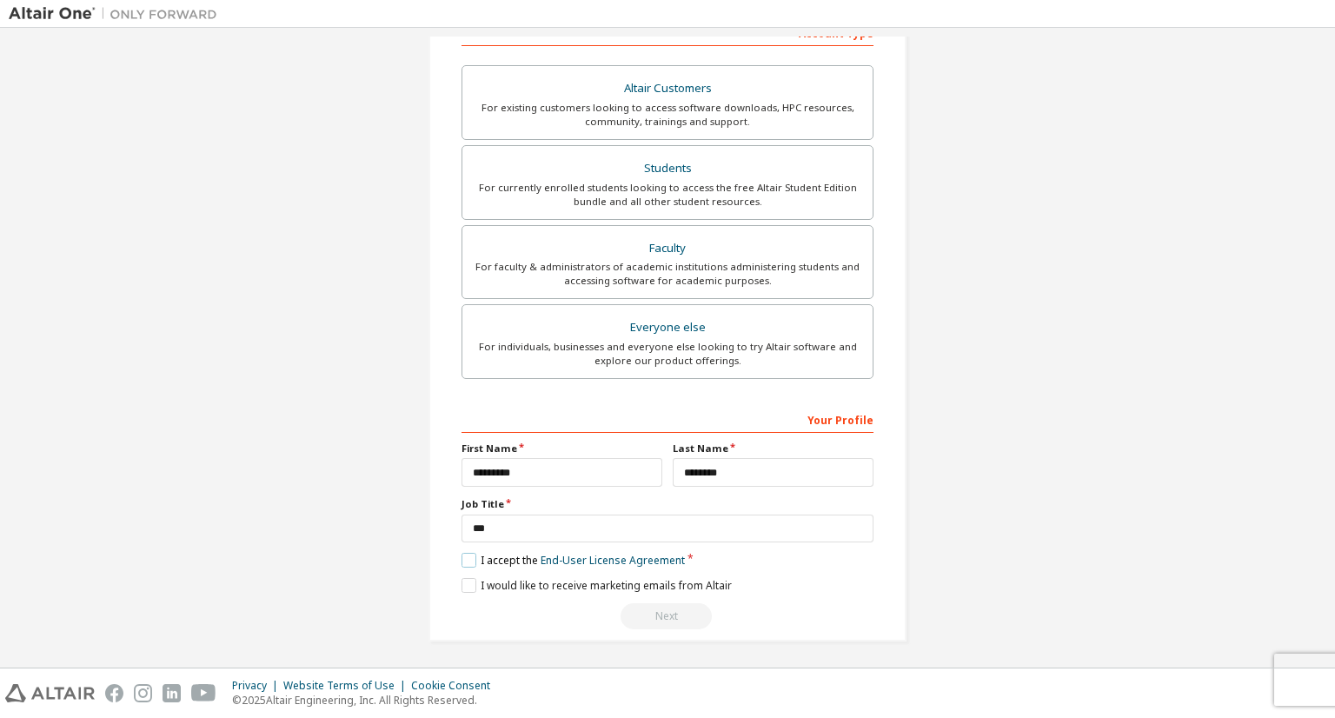
click at [482, 564] on label "I accept the End-User License Agreement" at bounding box center [573, 560] width 223 height 15
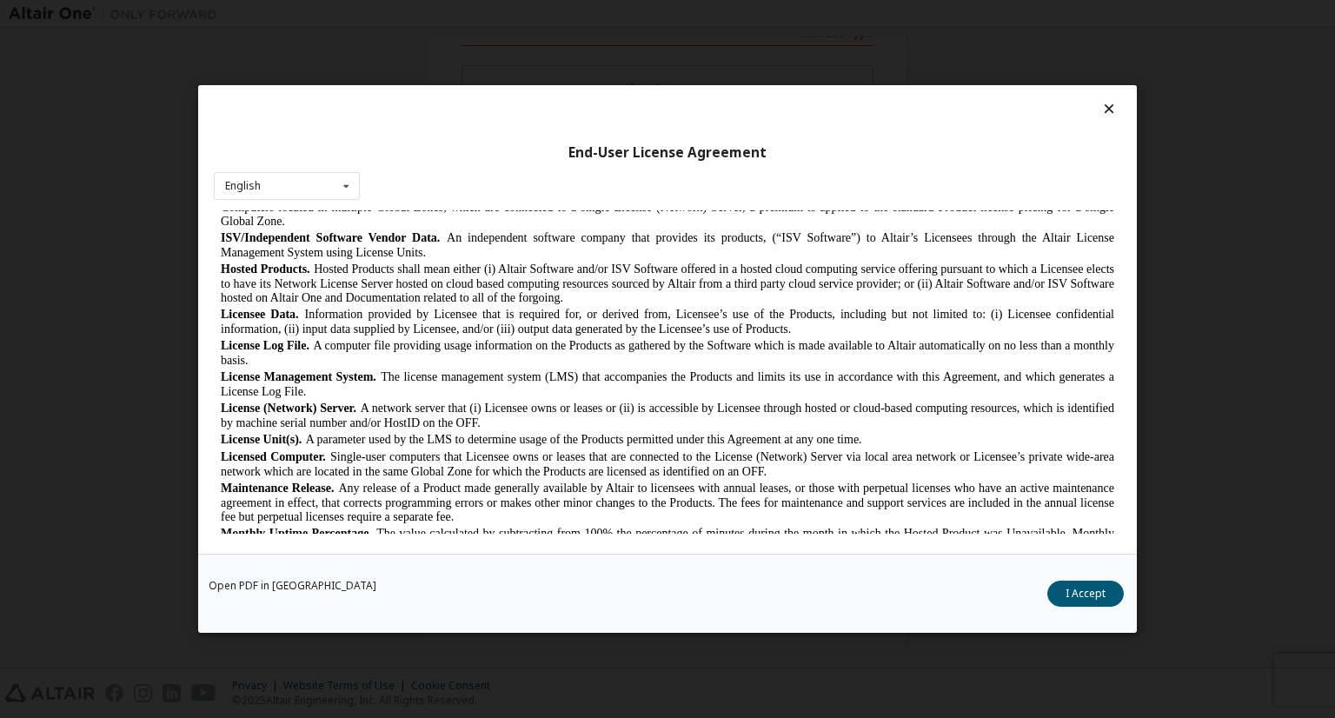
scroll to position [642, 0]
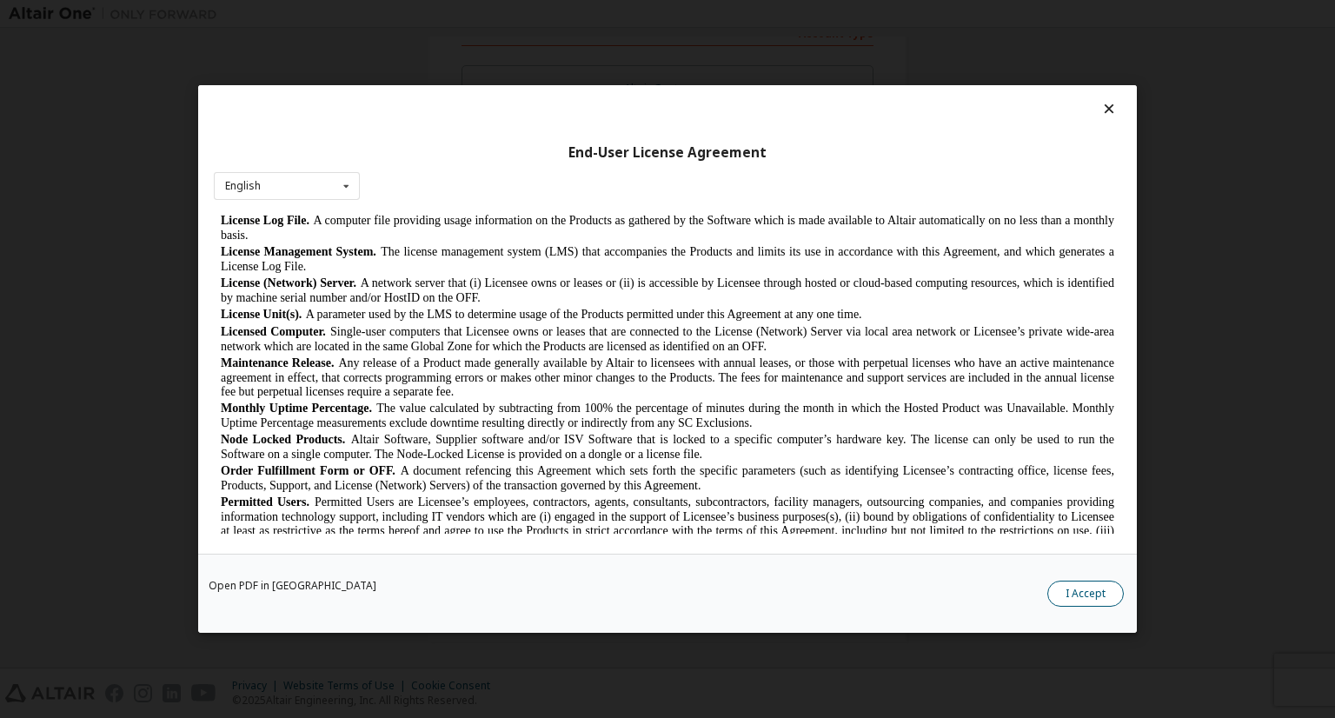
click at [1067, 588] on button "I Accept" at bounding box center [1085, 594] width 76 height 26
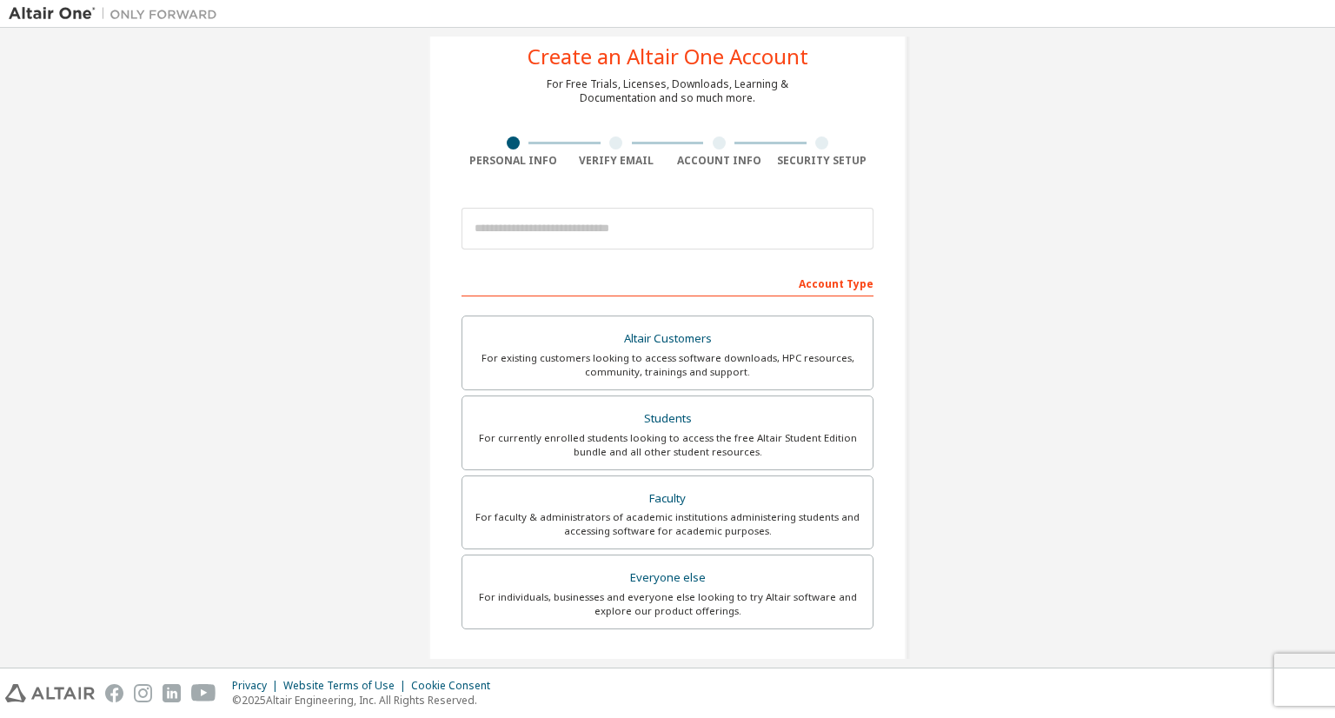
scroll to position [0, 0]
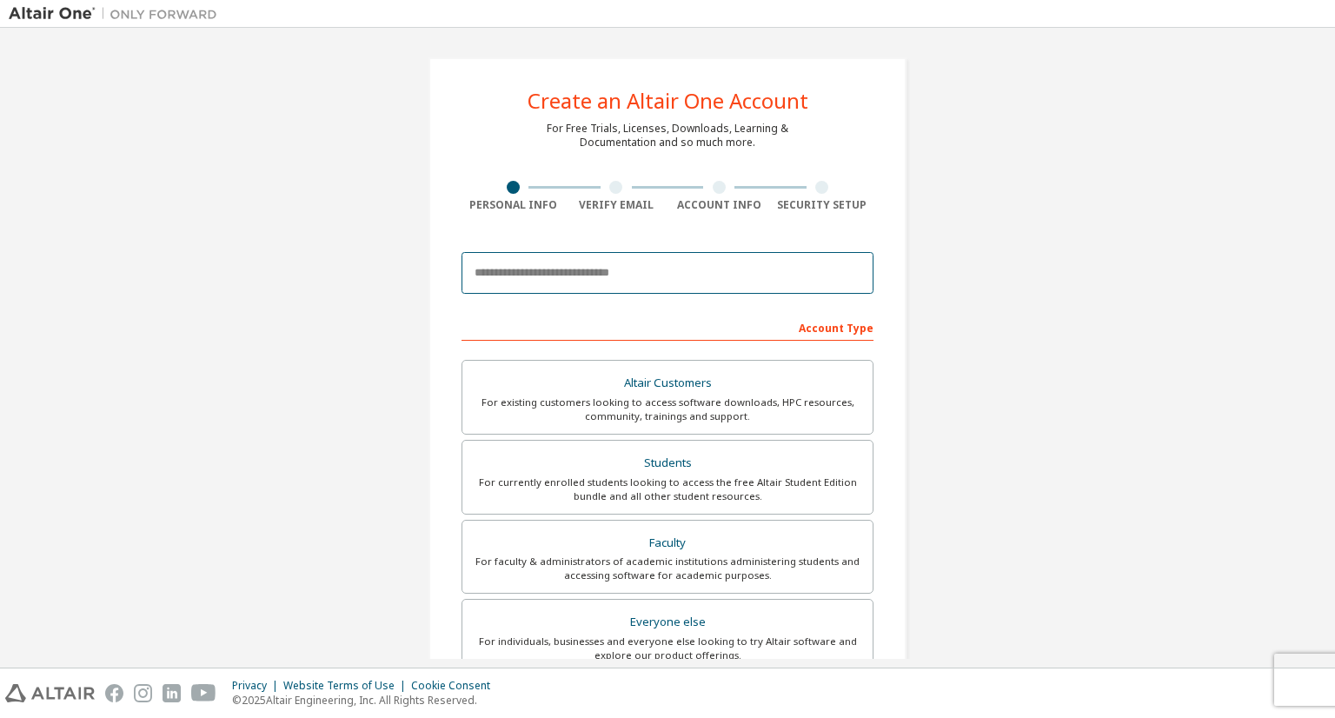
click at [618, 284] on input "email" at bounding box center [668, 273] width 412 height 42
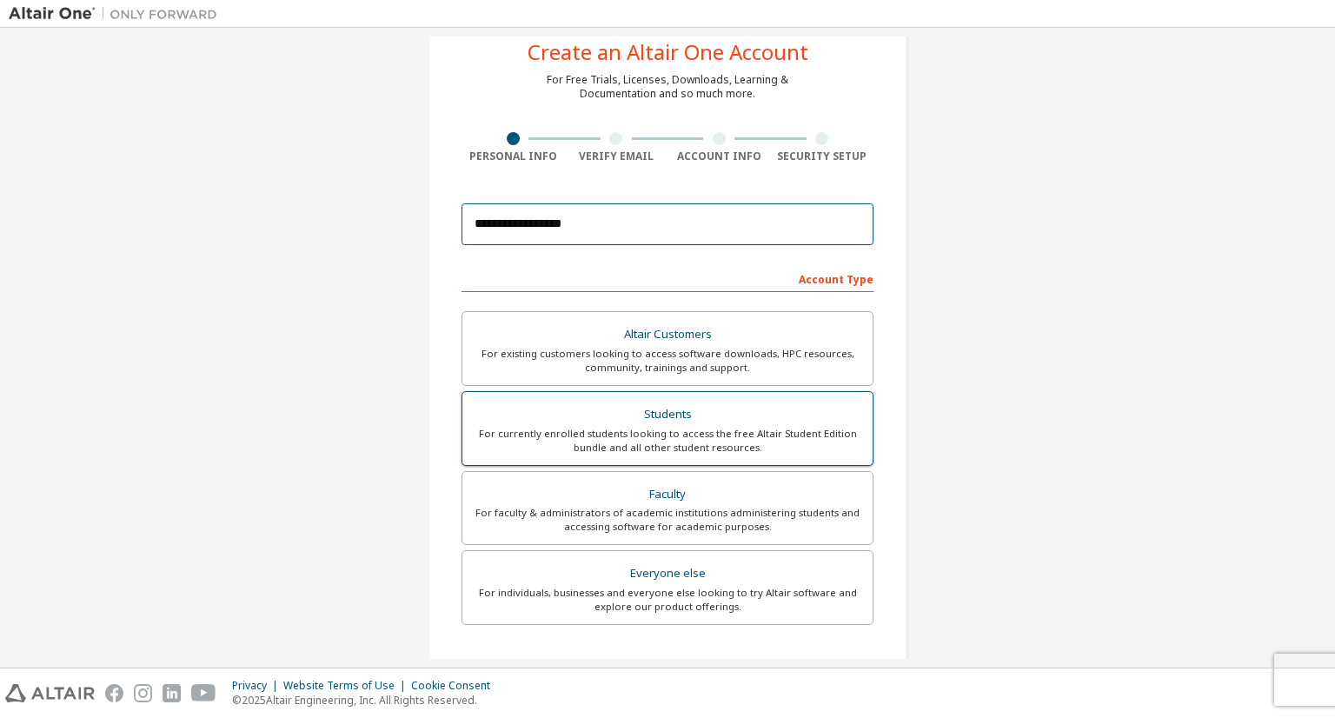
scroll to position [295, 0]
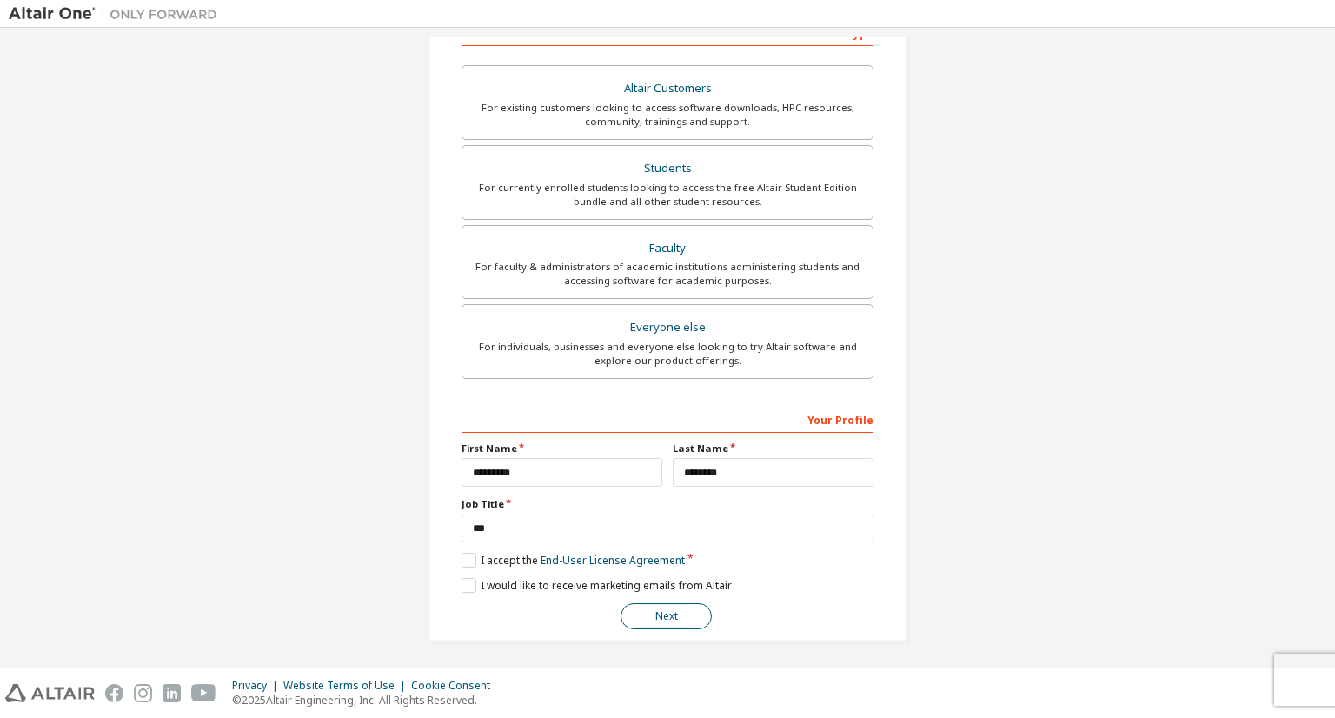
type input "**********"
click at [689, 617] on button "Next" at bounding box center [666, 616] width 91 height 26
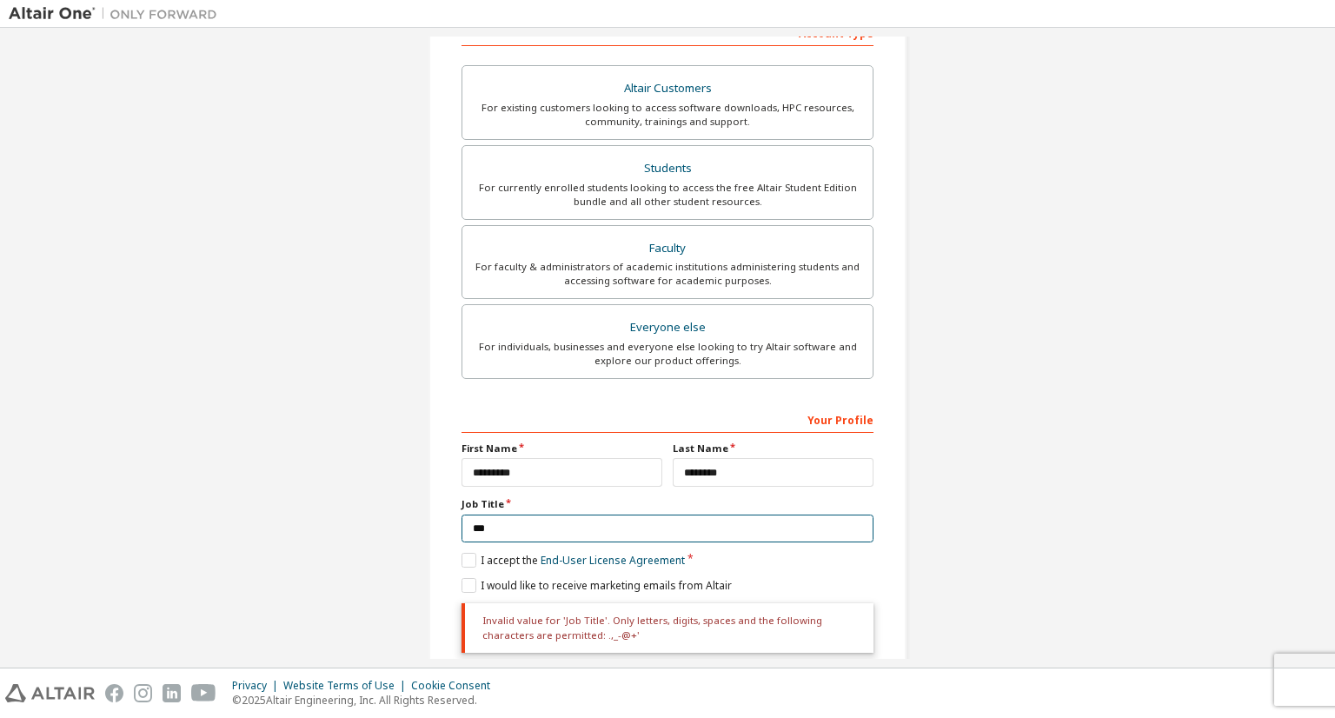
drag, startPoint x: 634, startPoint y: 528, endPoint x: 454, endPoint y: 530, distance: 180.8
click at [462, 530] on input "***" at bounding box center [668, 529] width 412 height 29
type input "*"
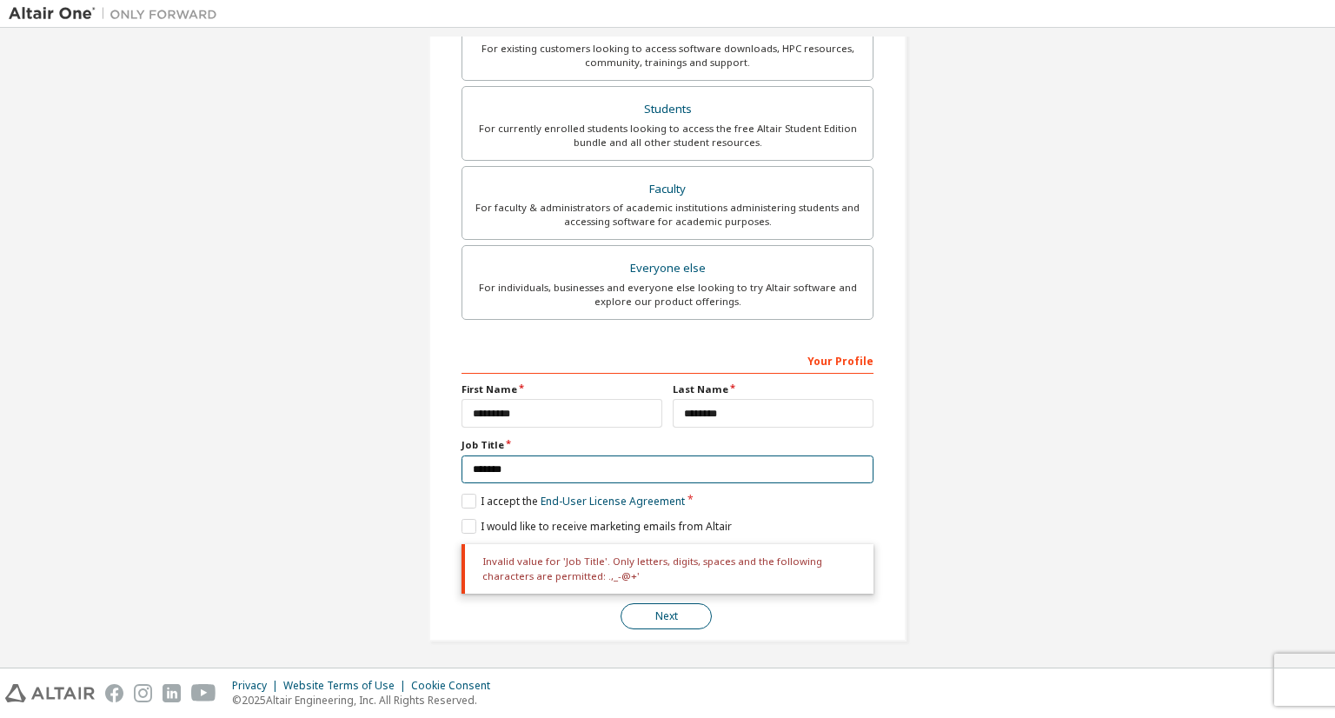
type input "*******"
click at [686, 617] on button "Next" at bounding box center [666, 616] width 91 height 26
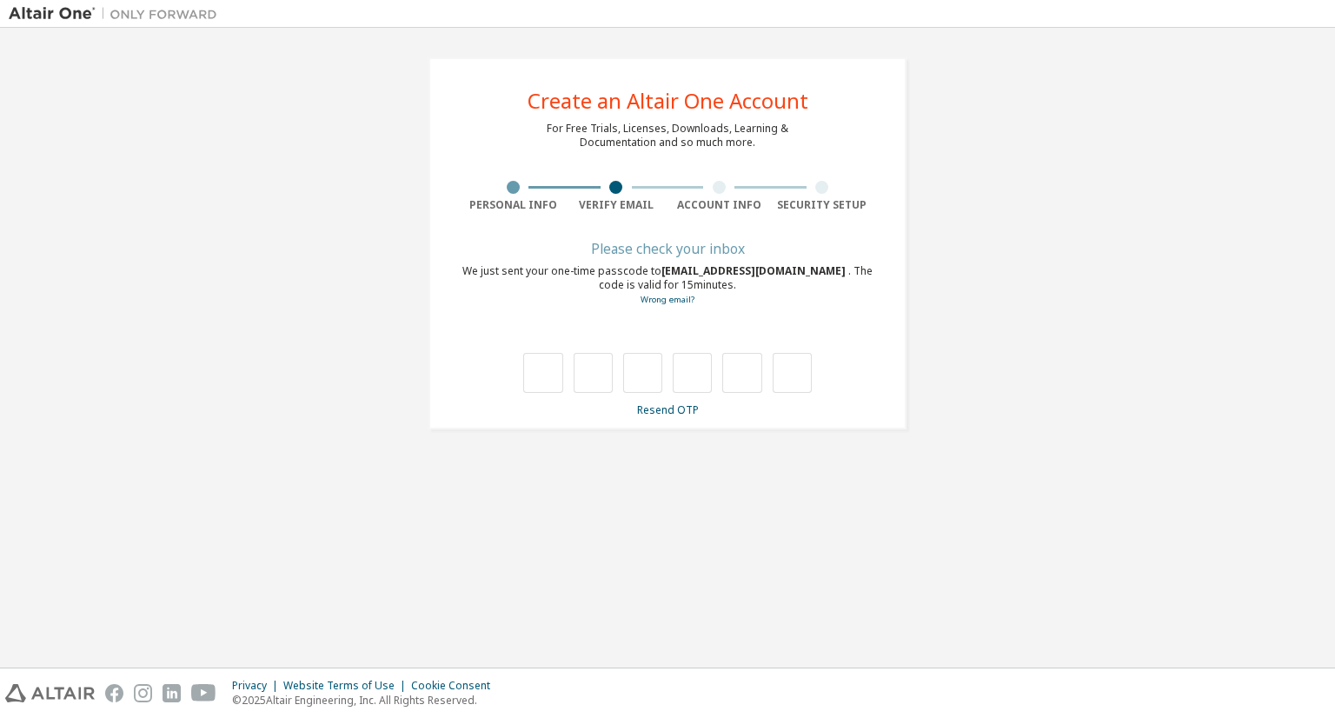
scroll to position [0, 0]
type input "*"
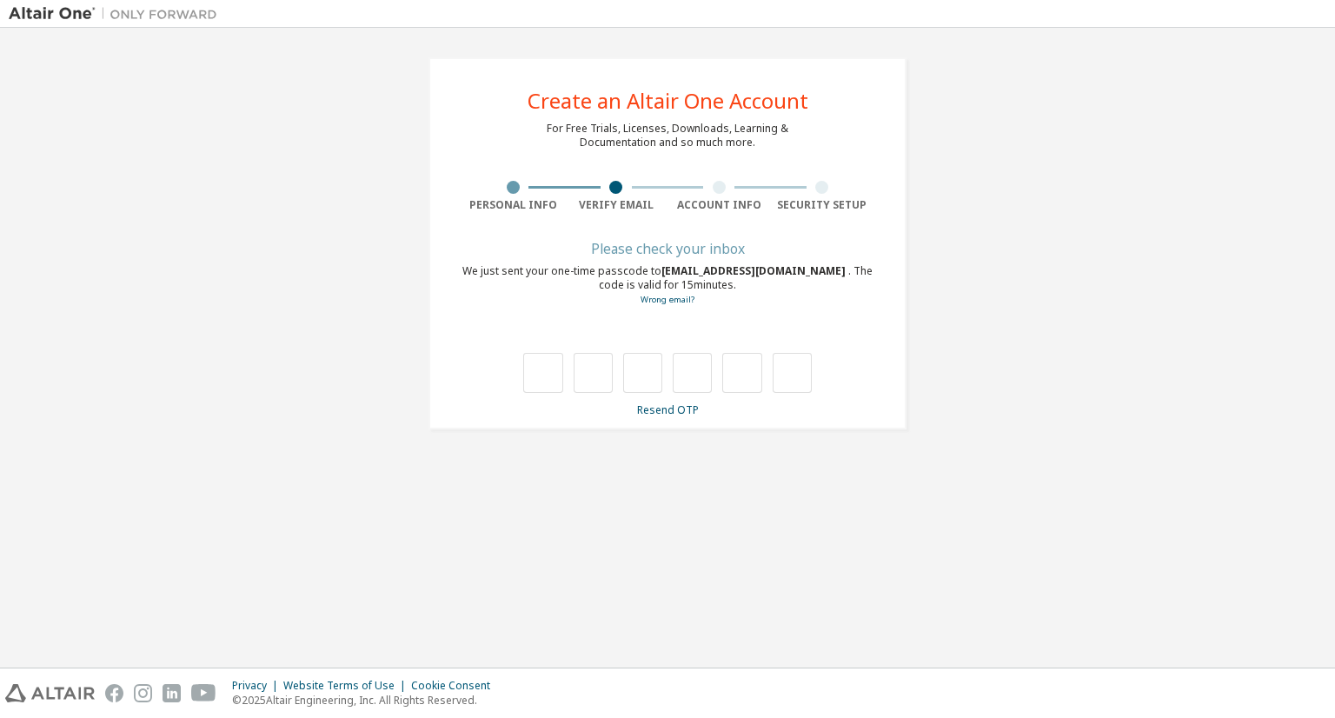
type input "*"
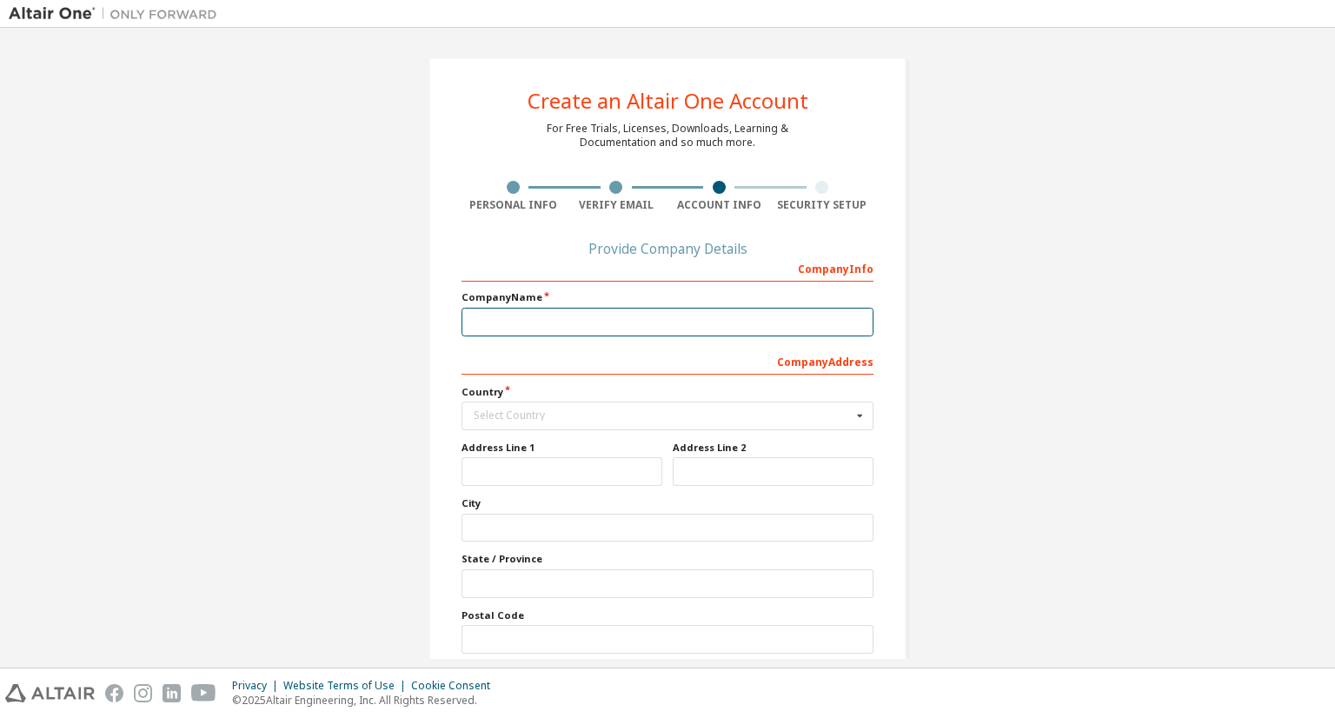
click at [670, 319] on input "text" at bounding box center [668, 322] width 412 height 29
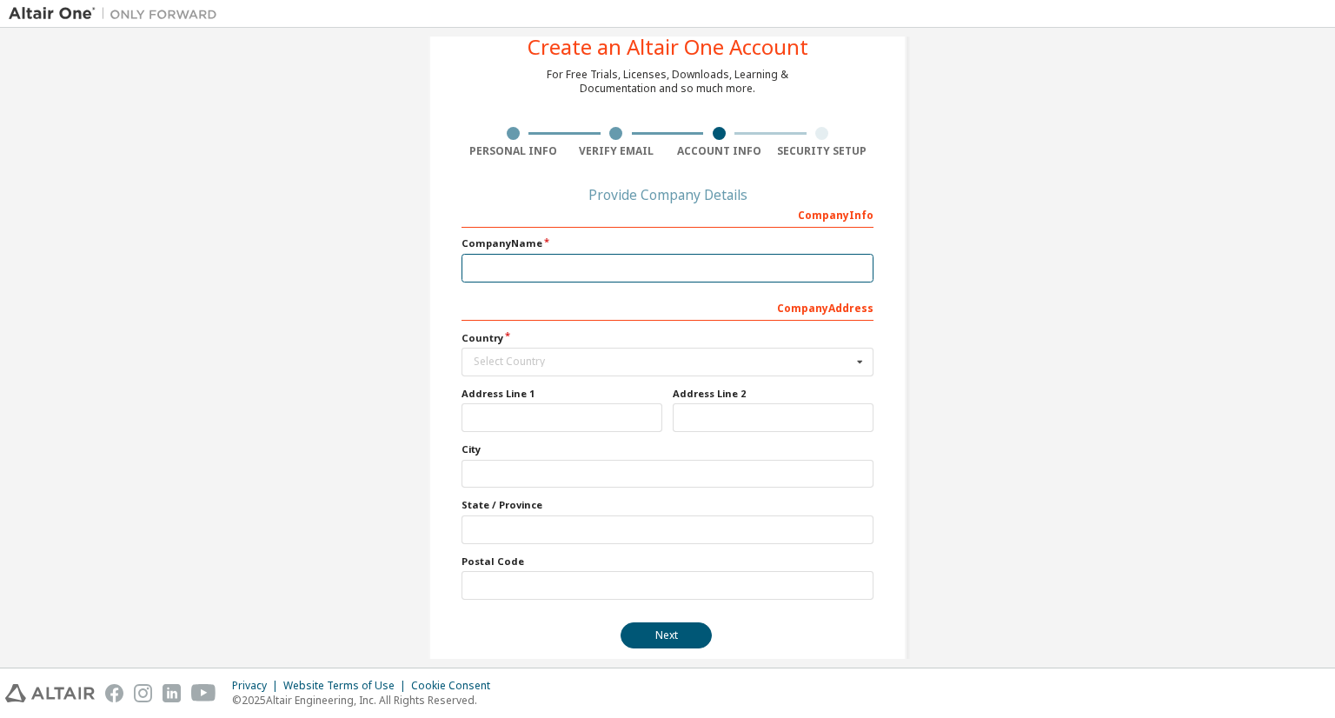
scroll to position [73, 0]
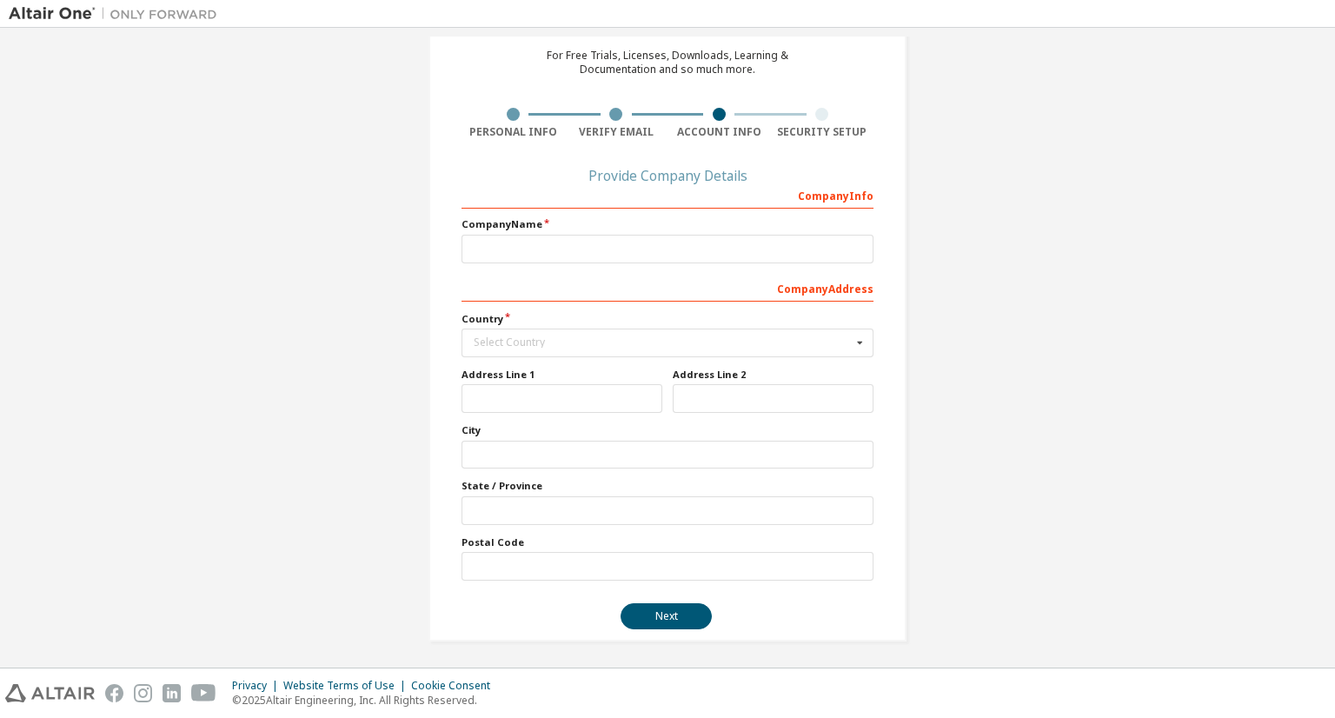
click at [512, 111] on div at bounding box center [513, 114] width 13 height 13
click at [626, 341] on div "Select Country" at bounding box center [663, 342] width 378 height 10
type input "**"
click at [594, 365] on span "Philippines" at bounding box center [668, 370] width 387 height 10
type input "***"
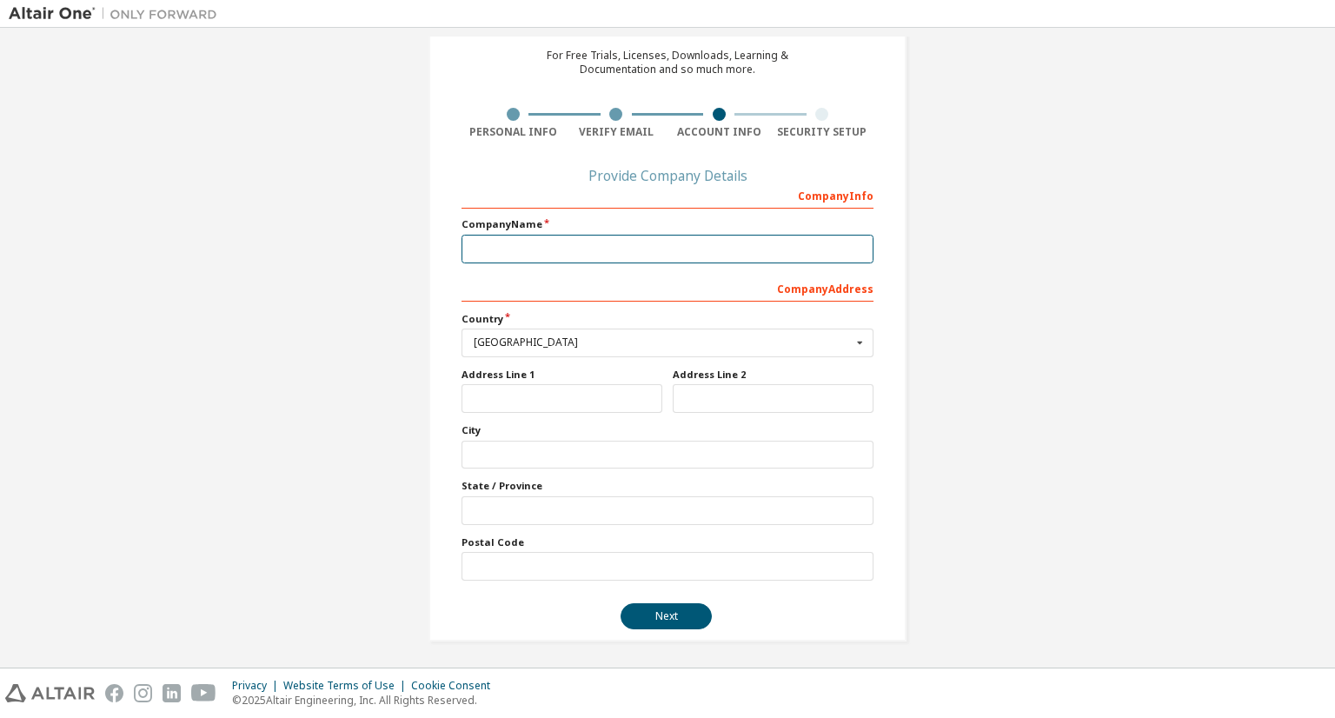
click at [595, 247] on input "text" at bounding box center [668, 249] width 412 height 29
type input "****"
click at [593, 405] on input "text" at bounding box center [562, 398] width 201 height 29
click at [541, 502] on input "text" at bounding box center [668, 510] width 412 height 29
type input "**********"
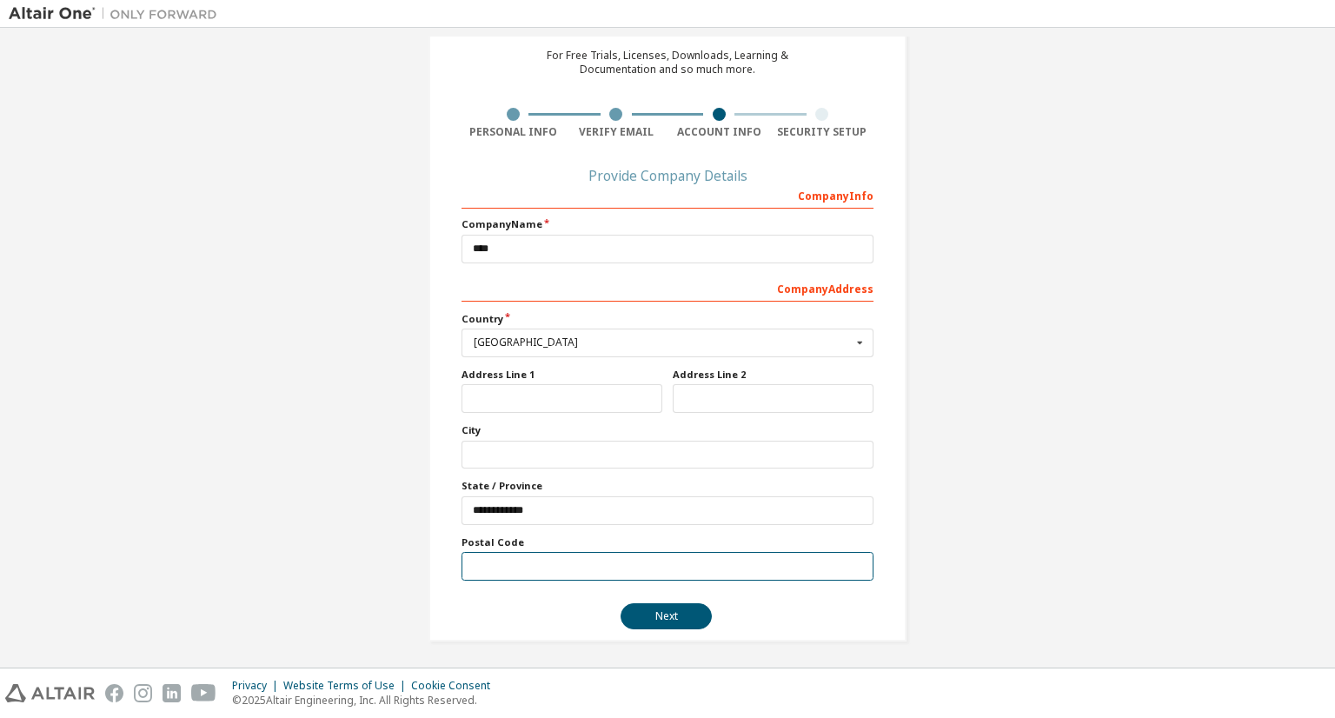
click at [546, 565] on input "text" at bounding box center [668, 566] width 412 height 29
click at [555, 453] on input "text" at bounding box center [668, 455] width 412 height 29
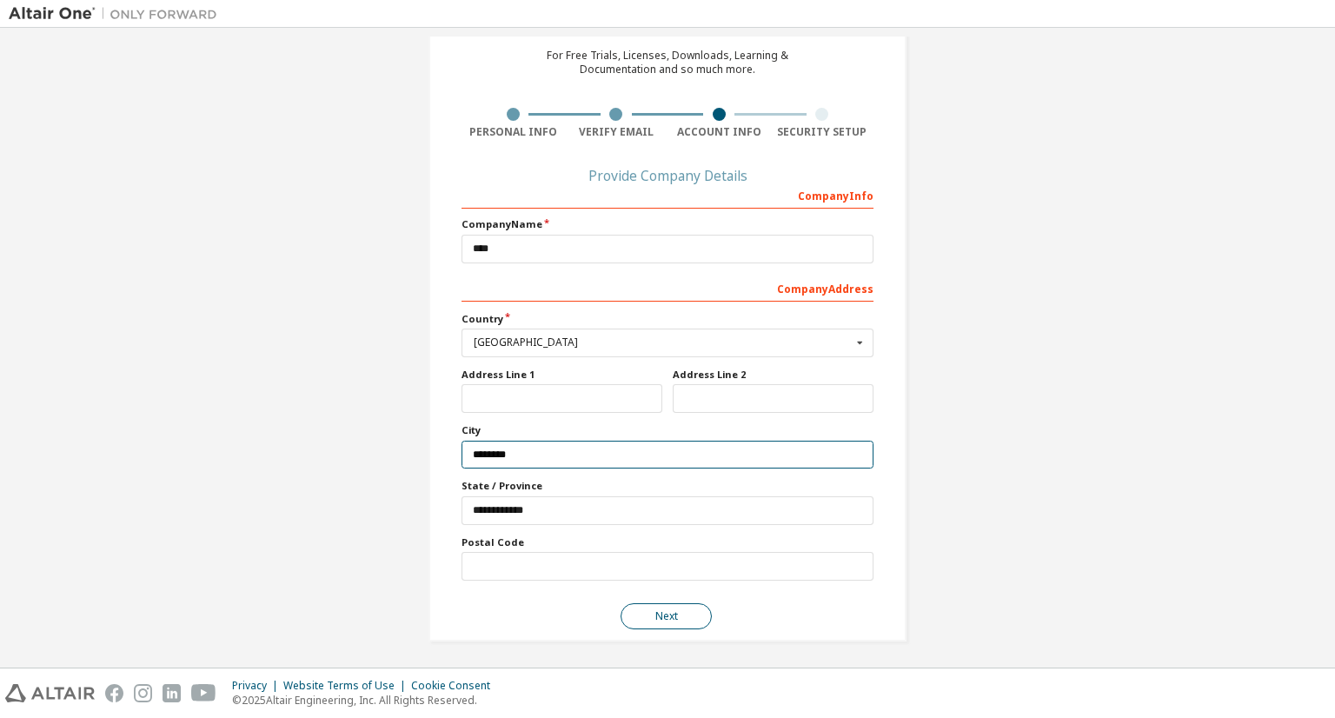
type input "********"
click at [659, 609] on button "Next" at bounding box center [666, 616] width 91 height 26
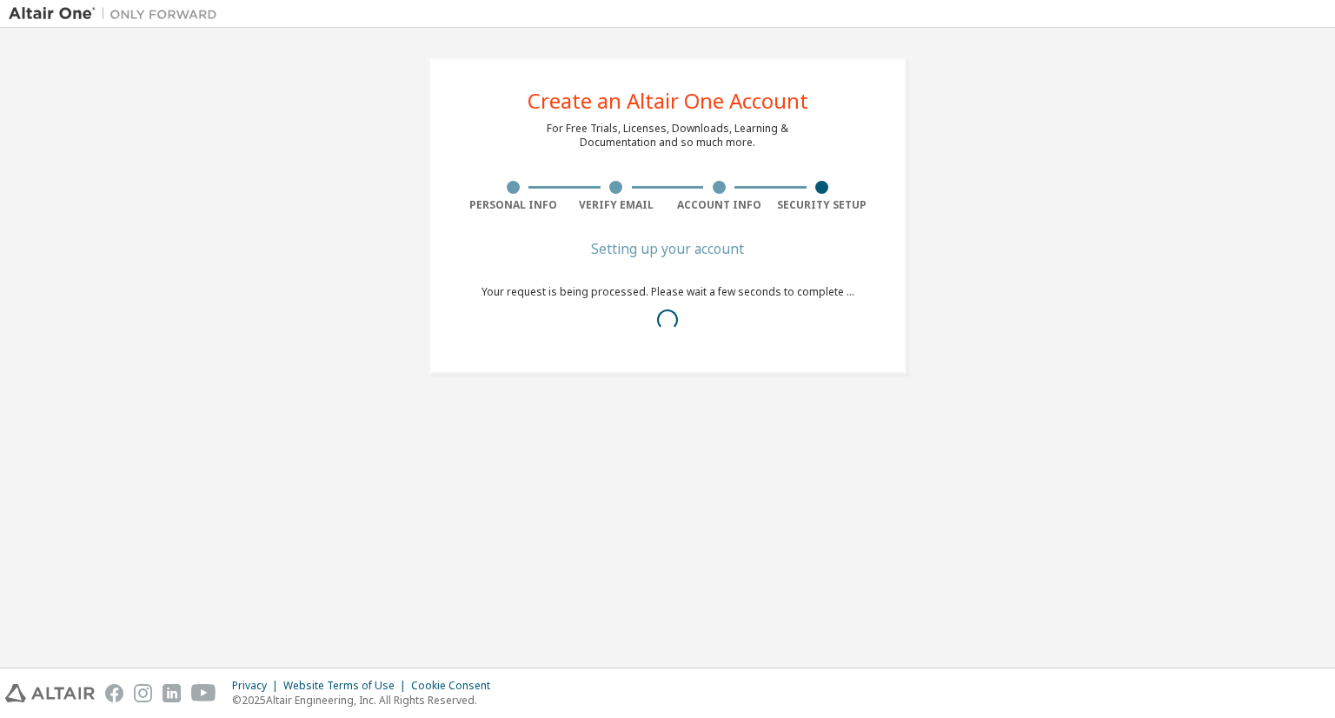
scroll to position [0, 0]
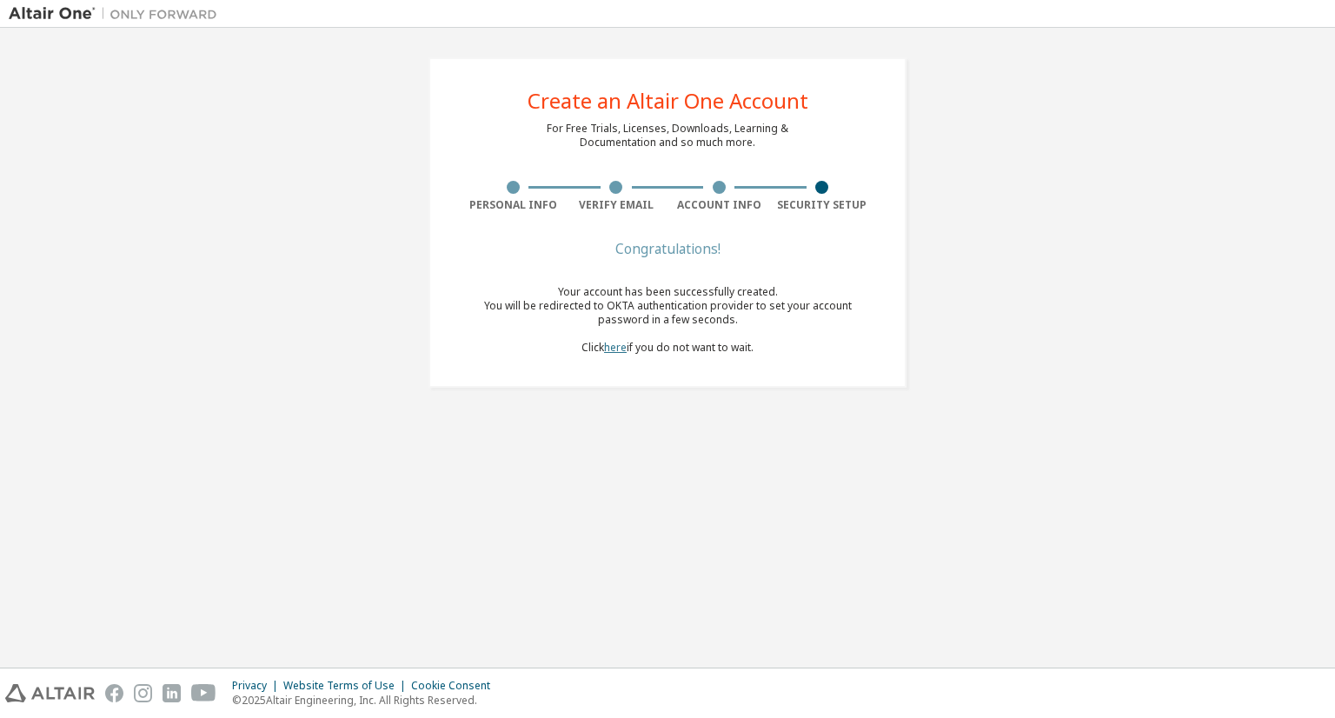
click at [623, 349] on link "here" at bounding box center [615, 347] width 23 height 15
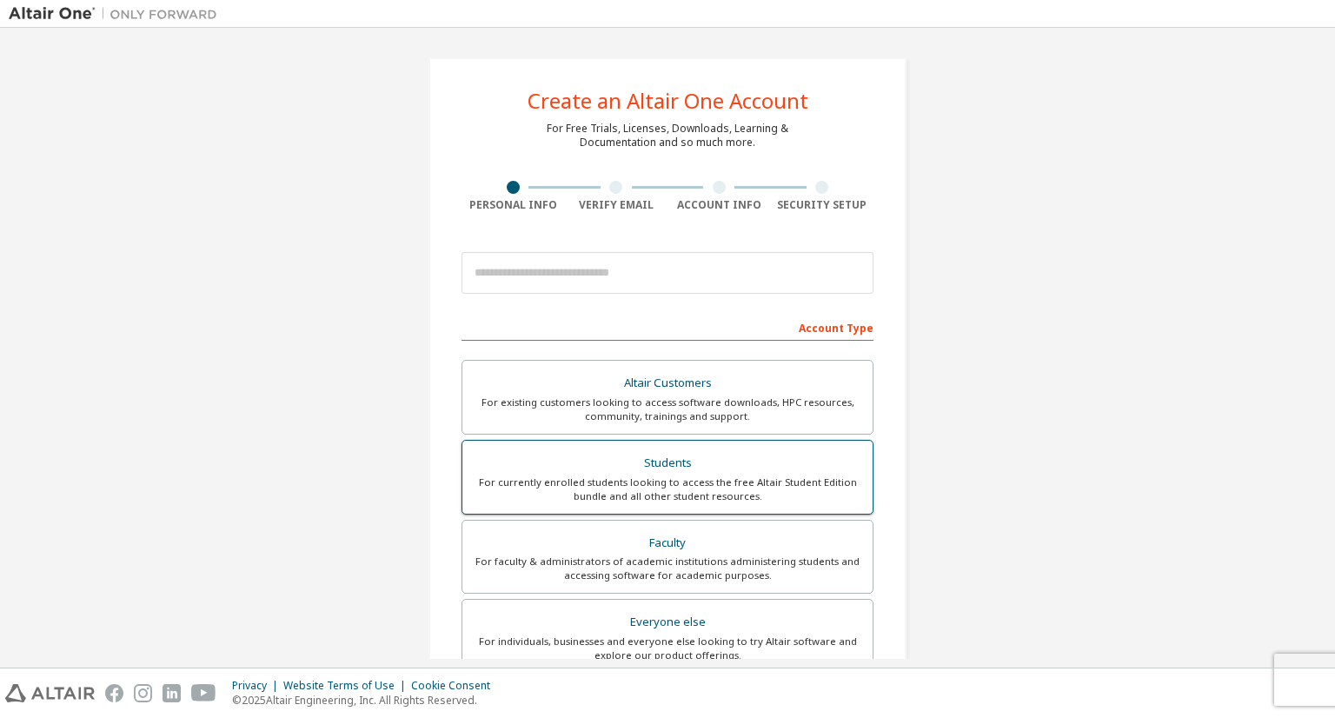
click at [708, 457] on div "Students" at bounding box center [667, 463] width 389 height 24
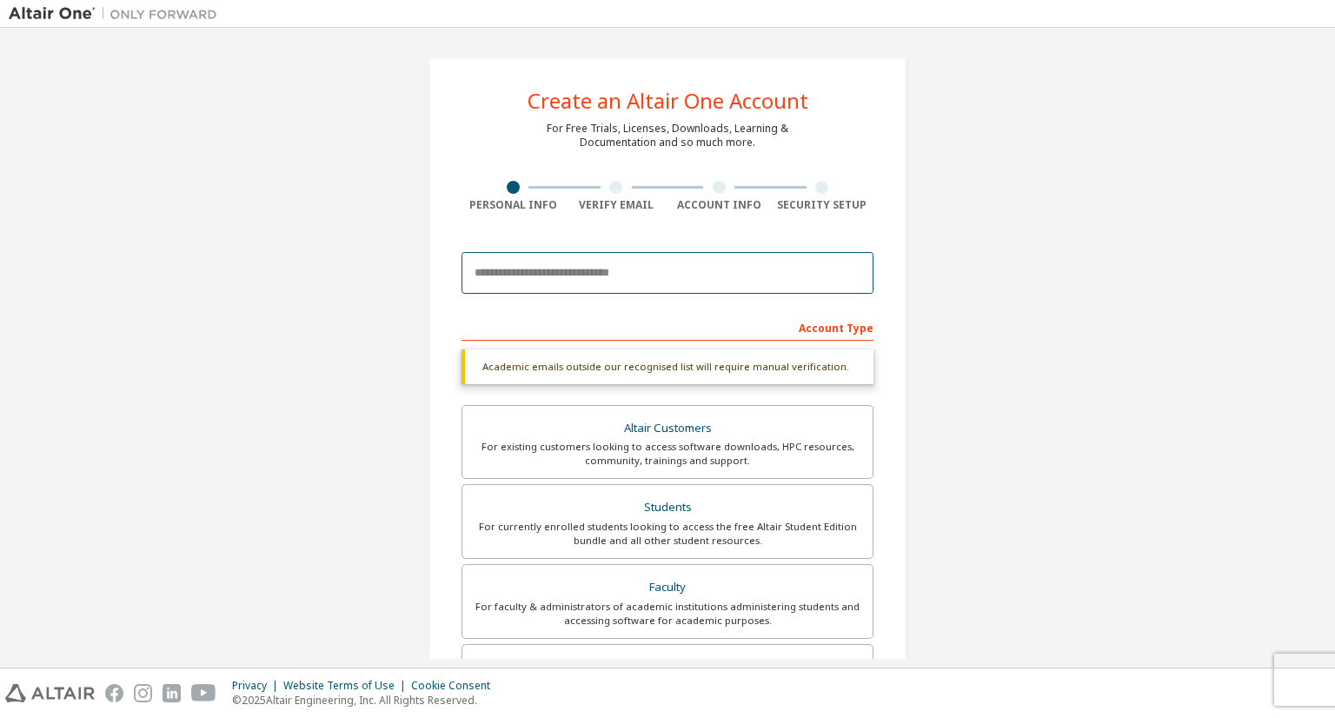
click at [674, 277] on input "email" at bounding box center [668, 273] width 412 height 42
type input "**"
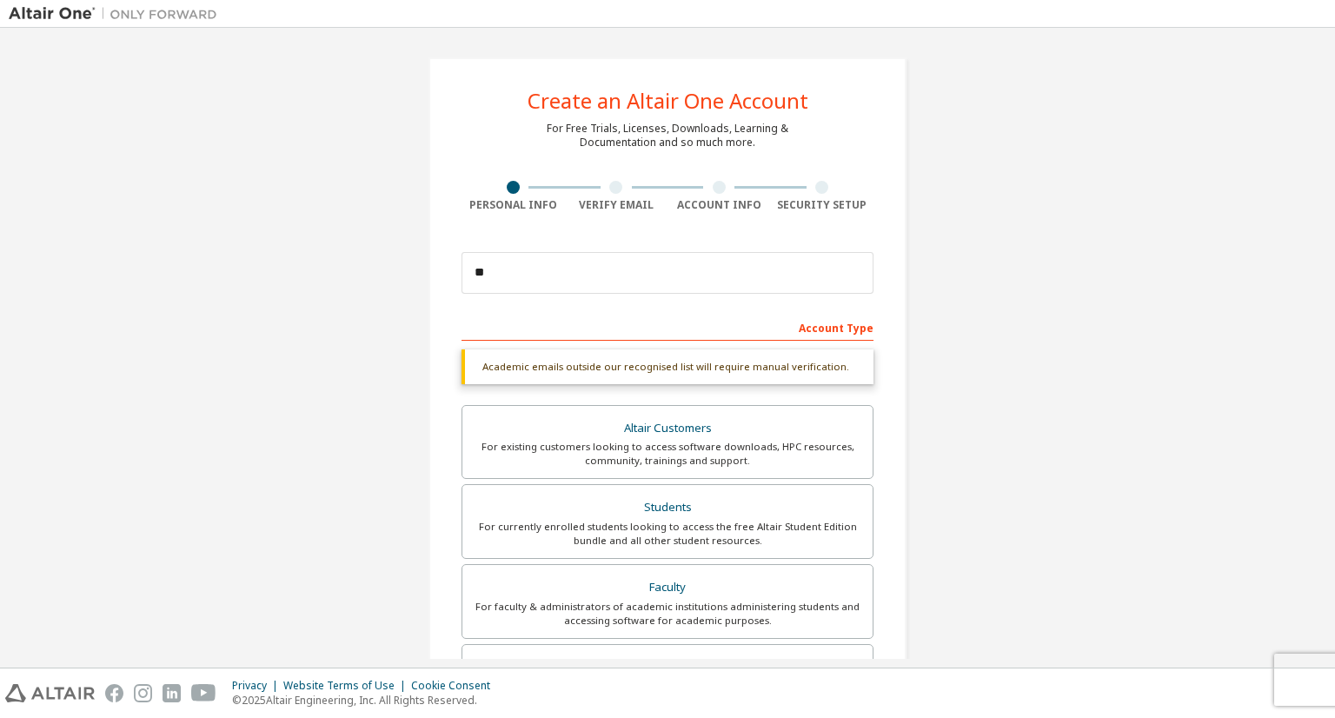
click at [982, 304] on div "Create an Altair One Account For Free Trials, Licenses, Downloads, Learning & D…" at bounding box center [668, 520] width 1318 height 966
